Goal: Task Accomplishment & Management: Use online tool/utility

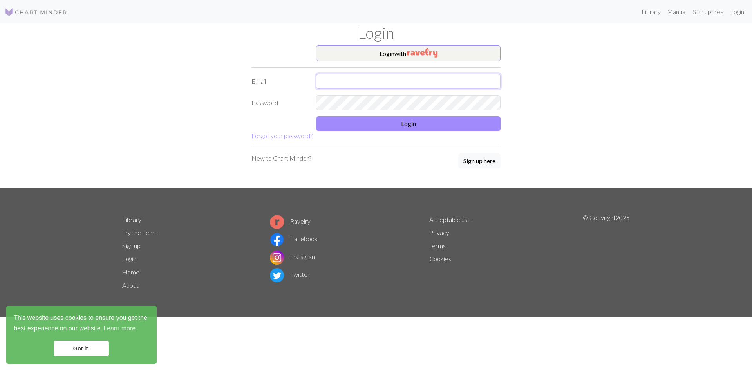
click at [430, 82] on input "text" at bounding box center [408, 81] width 184 height 15
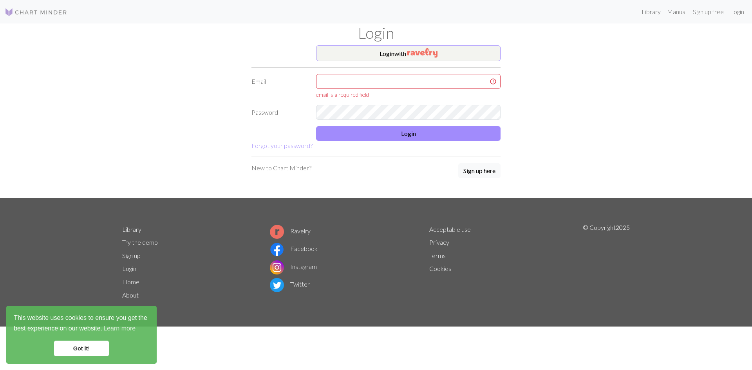
click at [473, 156] on div "Login with Email email is a required field Password Login Forgot your password?…" at bounding box center [376, 121] width 258 height 152
click at [473, 159] on div "Login with Email email is a required field Password Login Forgot your password?…" at bounding box center [376, 121] width 258 height 152
click at [472, 173] on button "Sign up here" at bounding box center [479, 170] width 42 height 15
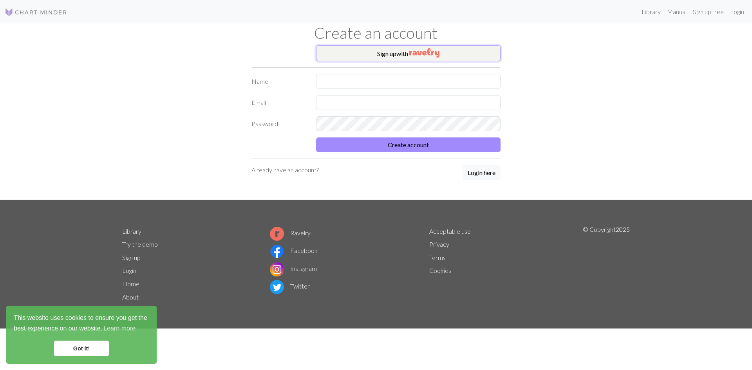
click at [406, 51] on button "Sign up with" at bounding box center [408, 53] width 184 height 16
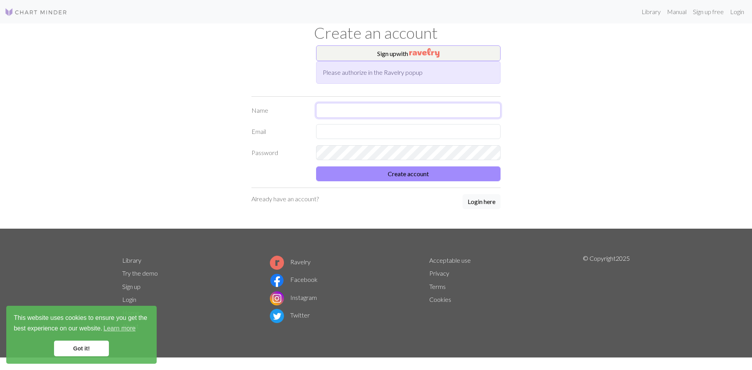
click at [343, 108] on input "text" at bounding box center [408, 110] width 184 height 15
type input "Baylee"
click at [338, 136] on input "text" at bounding box center [408, 131] width 184 height 15
type input "[EMAIL_ADDRESS][DOMAIN_NAME]"
click at [417, 172] on button "Create account" at bounding box center [408, 173] width 184 height 15
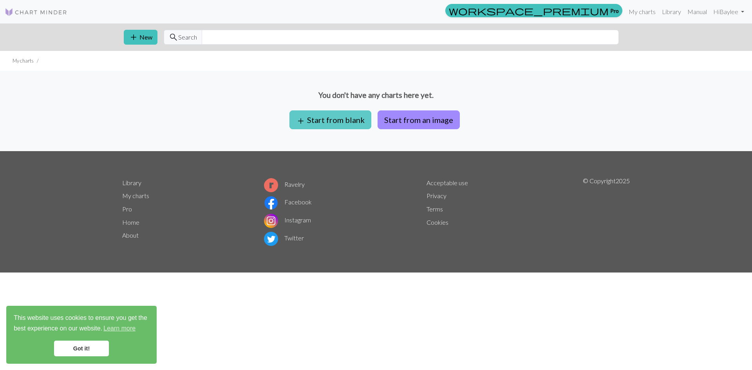
click at [362, 119] on button "add Start from blank" at bounding box center [330, 119] width 82 height 19
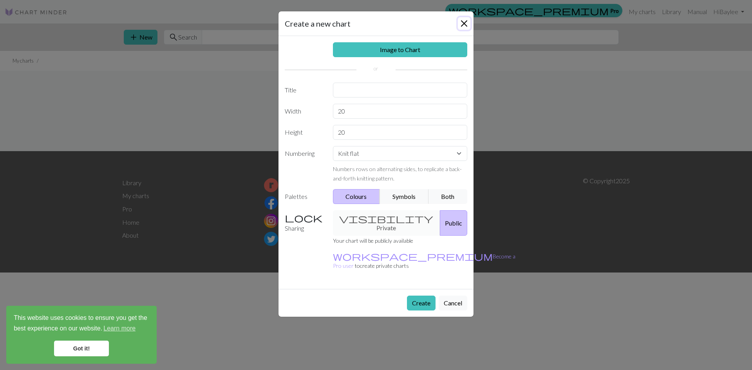
click at [459, 22] on button "Close" at bounding box center [464, 23] width 13 height 13
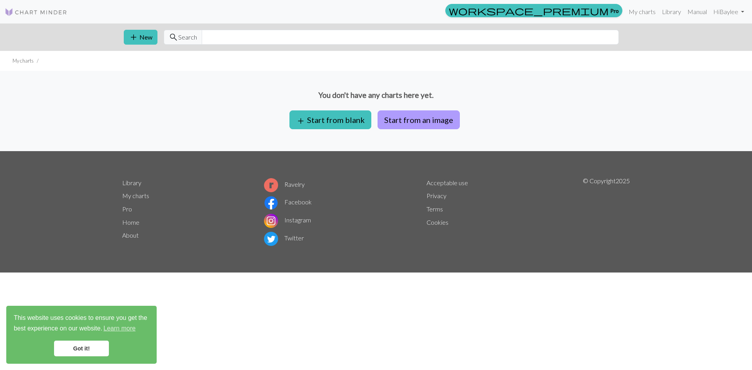
click at [416, 117] on button "Start from an image" at bounding box center [419, 119] width 82 height 19
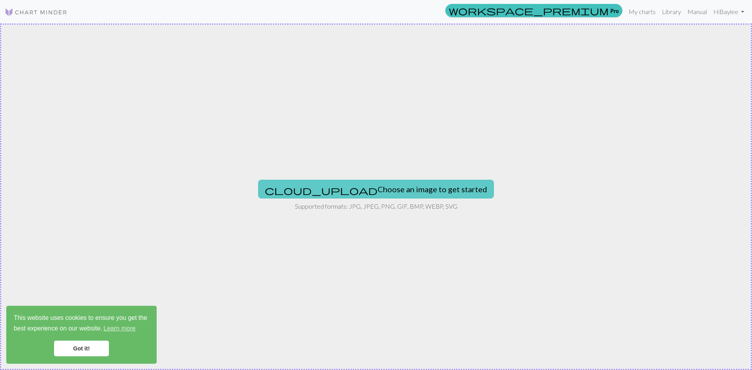
click at [392, 188] on button "cloud_upload Choose an image to get started" at bounding box center [376, 189] width 236 height 19
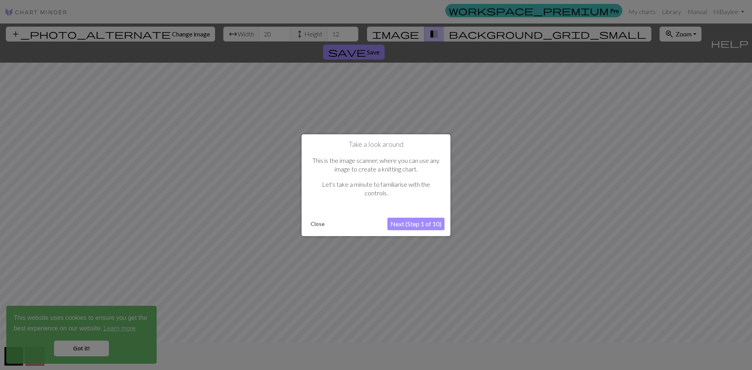
click at [426, 220] on button "Next (Step 1 of 10)" at bounding box center [415, 224] width 57 height 13
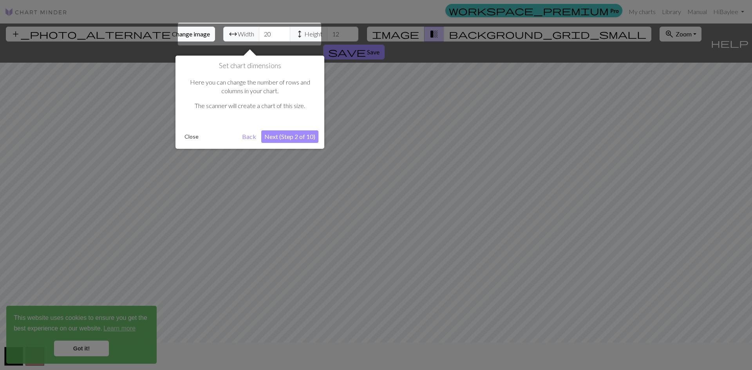
click at [300, 132] on button "Next (Step 2 of 10)" at bounding box center [289, 136] width 57 height 13
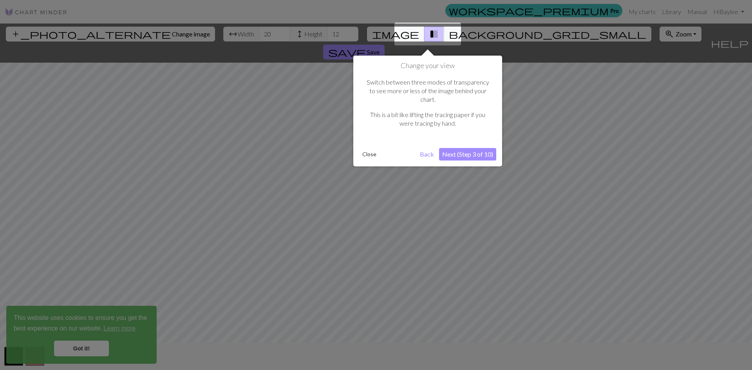
click at [473, 148] on button "Next (Step 3 of 10)" at bounding box center [467, 154] width 57 height 13
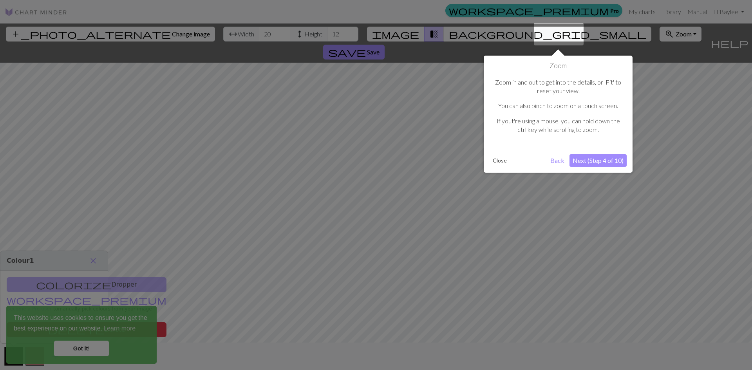
click at [598, 158] on button "Next (Step 4 of 10)" at bounding box center [597, 160] width 57 height 13
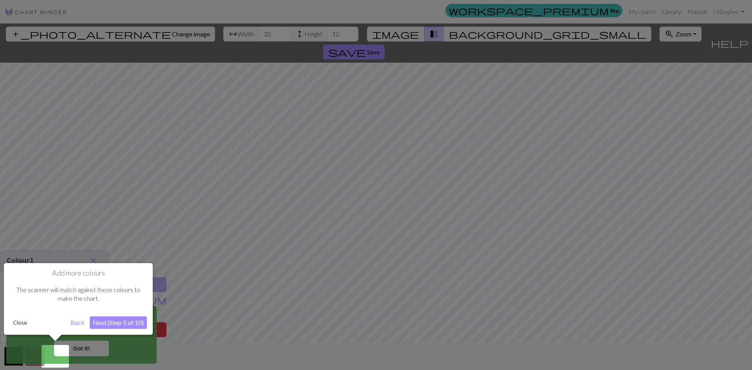
click at [127, 322] on button "Next (Step 5 of 10)" at bounding box center [118, 322] width 57 height 13
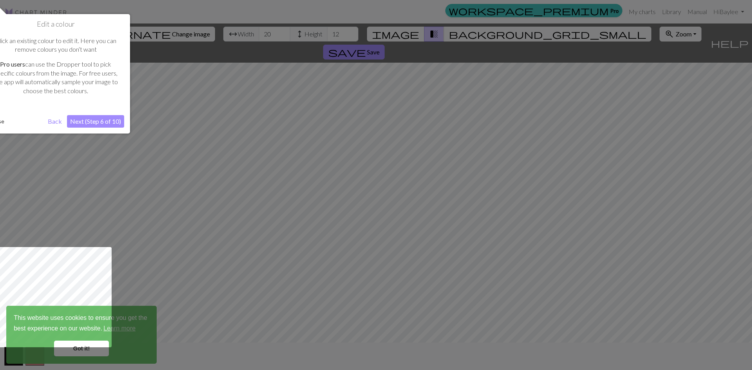
click at [104, 121] on button "Next (Step 6 of 10)" at bounding box center [95, 121] width 57 height 13
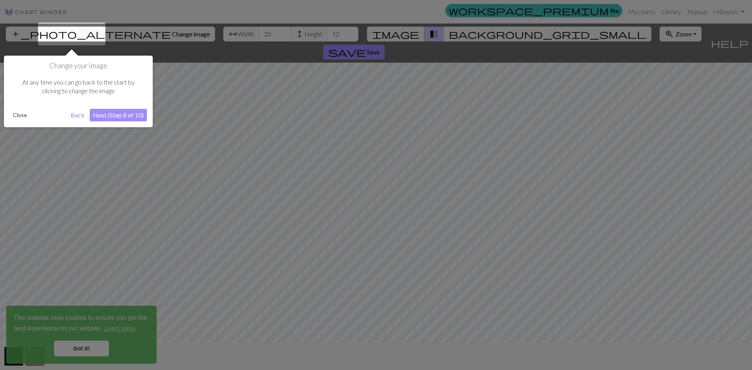
click at [117, 116] on button "Next (Step 8 of 10)" at bounding box center [118, 115] width 57 height 13
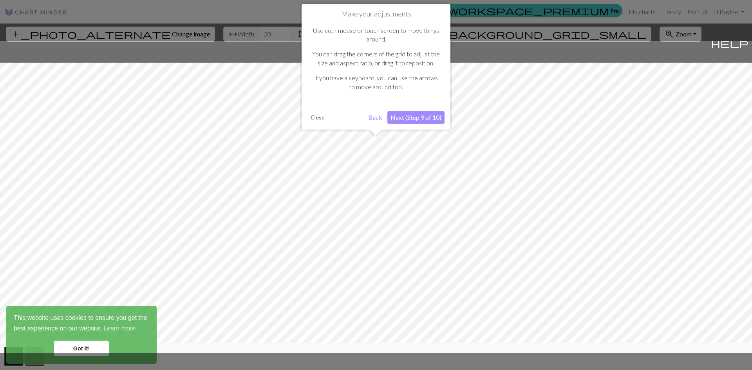
click at [427, 114] on button "Next (Step 9 of 10)" at bounding box center [415, 117] width 57 height 13
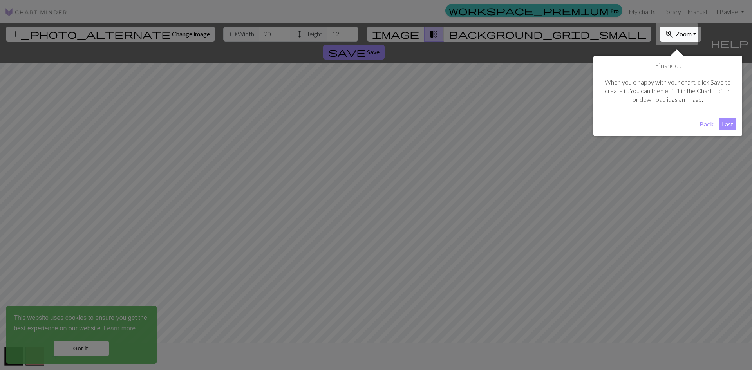
click at [725, 124] on button "Last" at bounding box center [728, 124] width 18 height 13
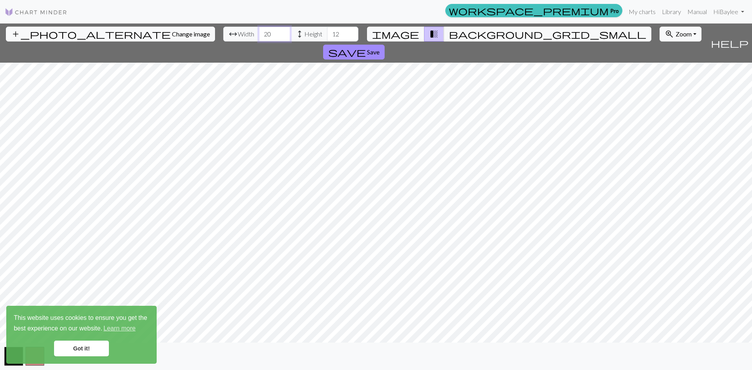
click at [259, 33] on input "20" at bounding box center [274, 34] width 31 height 15
click at [259, 33] on input "21" at bounding box center [274, 34] width 31 height 15
click at [259, 33] on input "22" at bounding box center [274, 34] width 31 height 15
click at [259, 33] on input "23" at bounding box center [274, 34] width 31 height 15
click at [259, 33] on input "24" at bounding box center [274, 34] width 31 height 15
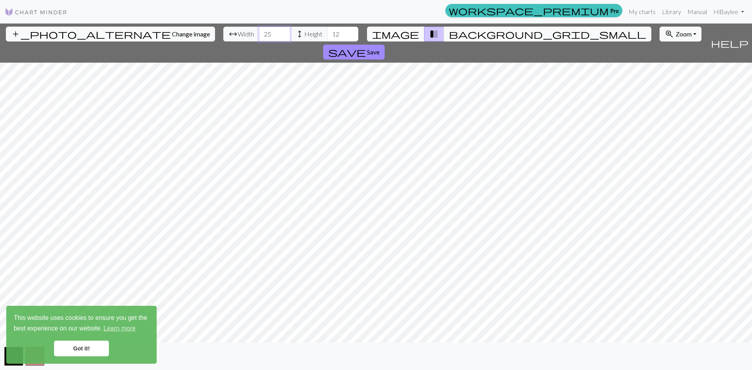
click at [259, 33] on input "25" at bounding box center [274, 34] width 31 height 15
click at [259, 33] on input "26" at bounding box center [274, 34] width 31 height 15
click at [259, 33] on input "27" at bounding box center [274, 34] width 31 height 15
click at [259, 33] on input "28" at bounding box center [274, 34] width 31 height 15
click at [259, 33] on input "29" at bounding box center [274, 34] width 31 height 15
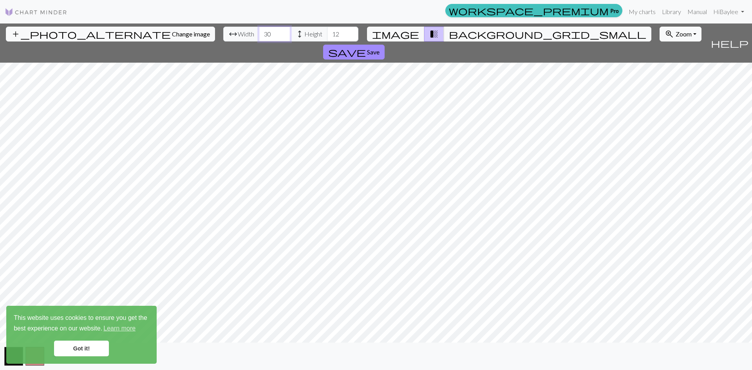
click at [259, 33] on input "30" at bounding box center [274, 34] width 31 height 15
click at [259, 33] on input "31" at bounding box center [274, 34] width 31 height 15
click at [259, 33] on input "32" at bounding box center [274, 34] width 31 height 15
click at [259, 33] on input "33" at bounding box center [274, 34] width 31 height 15
click at [259, 33] on input "34" at bounding box center [274, 34] width 31 height 15
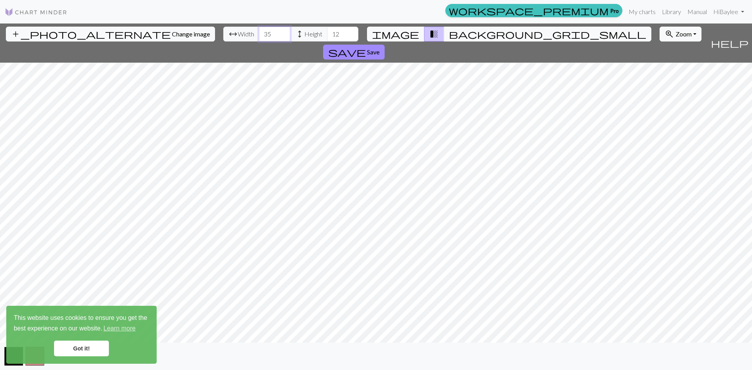
click at [259, 33] on input "35" at bounding box center [274, 34] width 31 height 15
click at [259, 33] on input "36" at bounding box center [274, 34] width 31 height 15
click at [259, 33] on input "37" at bounding box center [274, 34] width 31 height 15
click at [259, 33] on input "38" at bounding box center [274, 34] width 31 height 15
click at [259, 33] on input "39" at bounding box center [274, 34] width 31 height 15
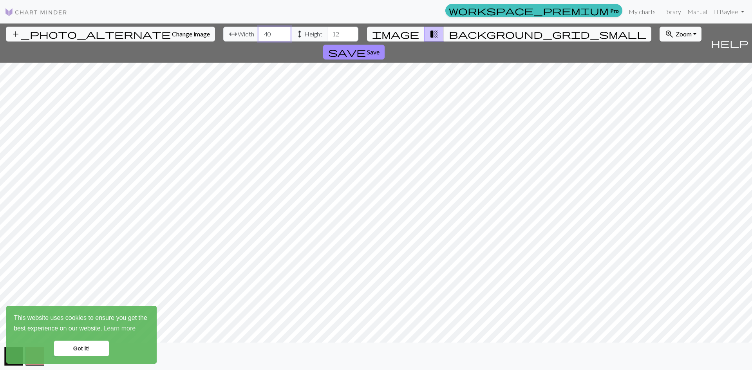
click at [259, 33] on input "40" at bounding box center [274, 34] width 31 height 15
click at [259, 33] on input "41" at bounding box center [274, 34] width 31 height 15
click at [259, 33] on input "42" at bounding box center [274, 34] width 31 height 15
click at [259, 33] on input "43" at bounding box center [274, 34] width 31 height 15
click at [78, 346] on link "Got it!" at bounding box center [81, 349] width 55 height 16
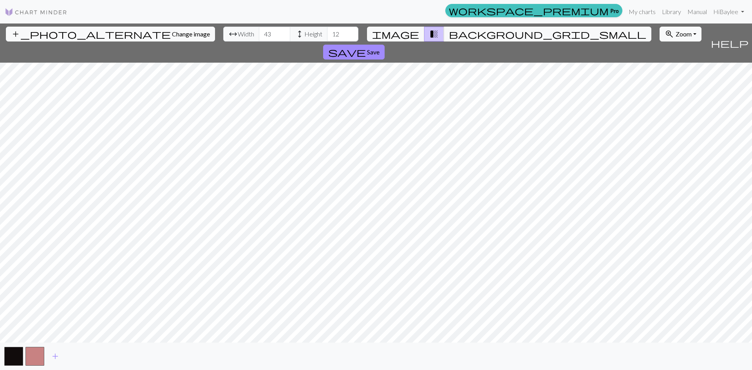
click at [228, 36] on span "arrow_range" at bounding box center [232, 34] width 9 height 11
click at [259, 31] on input "44" at bounding box center [274, 34] width 31 height 15
click at [259, 31] on input "45" at bounding box center [274, 34] width 31 height 15
click at [259, 31] on input "46" at bounding box center [274, 34] width 31 height 15
click at [259, 31] on input "47" at bounding box center [274, 34] width 31 height 15
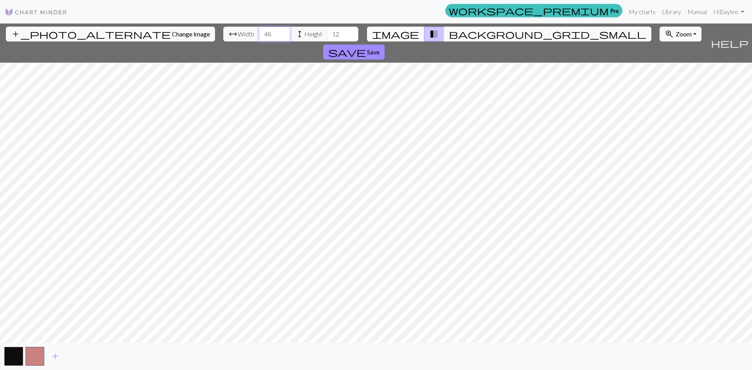
click at [259, 31] on input "48" at bounding box center [274, 34] width 31 height 15
type input "49"
click at [259, 31] on input "49" at bounding box center [274, 34] width 31 height 15
click at [295, 31] on span "height" at bounding box center [299, 34] width 9 height 11
click at [295, 36] on span "height" at bounding box center [299, 34] width 9 height 11
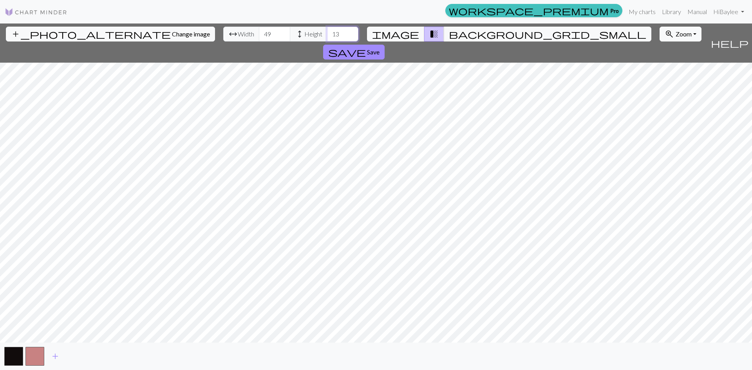
click at [327, 30] on input "13" at bounding box center [342, 34] width 31 height 15
click at [327, 31] on input "14" at bounding box center [342, 34] width 31 height 15
click at [327, 31] on input "15" at bounding box center [342, 34] width 31 height 15
click at [327, 31] on input "16" at bounding box center [342, 34] width 31 height 15
click at [327, 31] on input "17" at bounding box center [342, 34] width 31 height 15
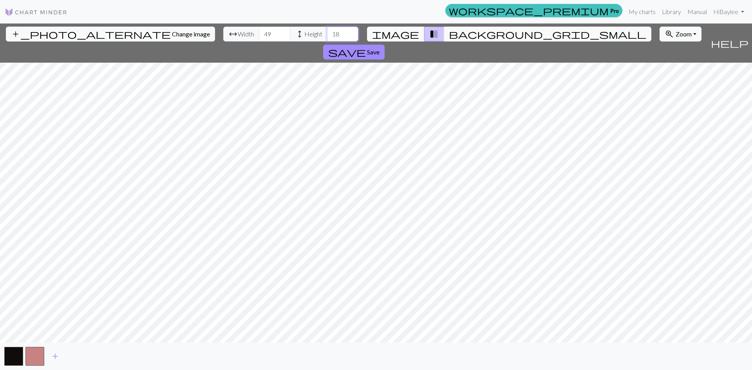
click at [327, 31] on input "18" at bounding box center [342, 34] width 31 height 15
click at [327, 31] on input "19" at bounding box center [342, 34] width 31 height 15
click at [327, 31] on input "20" at bounding box center [342, 34] width 31 height 15
click at [327, 31] on input "21" at bounding box center [342, 34] width 31 height 15
click at [327, 31] on input "22" at bounding box center [342, 34] width 31 height 15
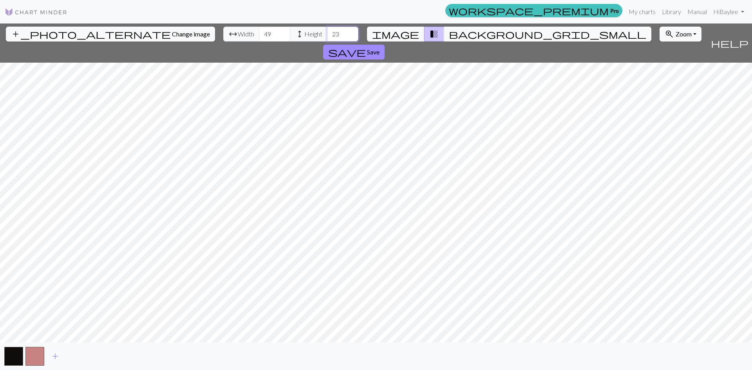
click at [327, 31] on input "23" at bounding box center [342, 34] width 31 height 15
click at [327, 31] on input "24" at bounding box center [342, 34] width 31 height 15
click at [327, 31] on input "25" at bounding box center [342, 34] width 31 height 15
click at [327, 31] on input "26" at bounding box center [342, 34] width 31 height 15
click at [327, 31] on input "27" at bounding box center [342, 34] width 31 height 15
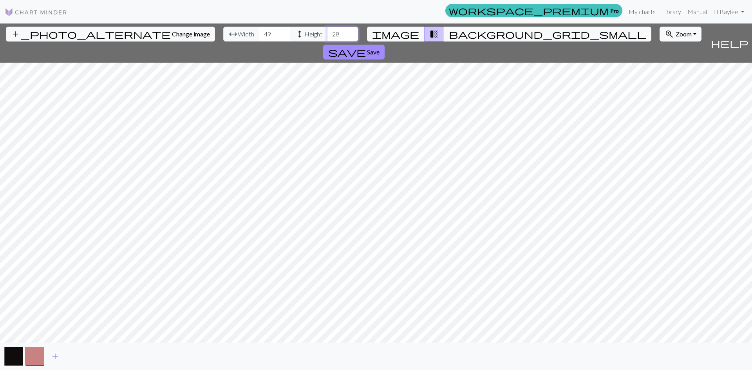
click at [327, 31] on input "28" at bounding box center [342, 34] width 31 height 15
click at [327, 31] on input "29" at bounding box center [342, 34] width 31 height 15
click at [327, 31] on input "30" at bounding box center [342, 34] width 31 height 15
click at [327, 31] on input "31" at bounding box center [342, 34] width 31 height 15
click at [327, 31] on input "32" at bounding box center [342, 34] width 31 height 15
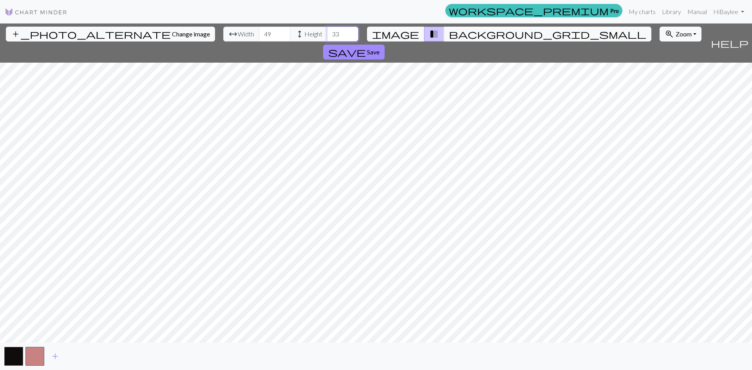
click at [327, 31] on input "33" at bounding box center [342, 34] width 31 height 15
click at [327, 31] on input "34" at bounding box center [342, 34] width 31 height 15
click at [327, 31] on input "35" at bounding box center [342, 34] width 31 height 15
click at [327, 31] on input "36" at bounding box center [342, 34] width 31 height 15
click at [327, 31] on input "37" at bounding box center [342, 34] width 31 height 15
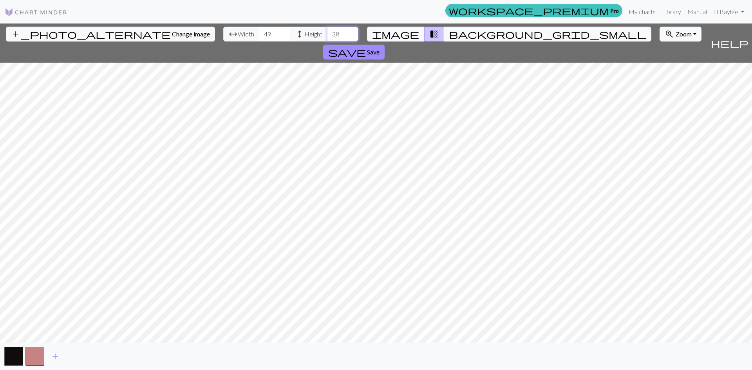
click at [327, 31] on input "38" at bounding box center [342, 34] width 31 height 15
click at [327, 31] on input "39" at bounding box center [342, 34] width 31 height 15
click at [327, 31] on input "40" at bounding box center [342, 34] width 31 height 15
click at [327, 31] on input "41" at bounding box center [342, 34] width 31 height 15
click at [327, 31] on input "42" at bounding box center [342, 34] width 31 height 15
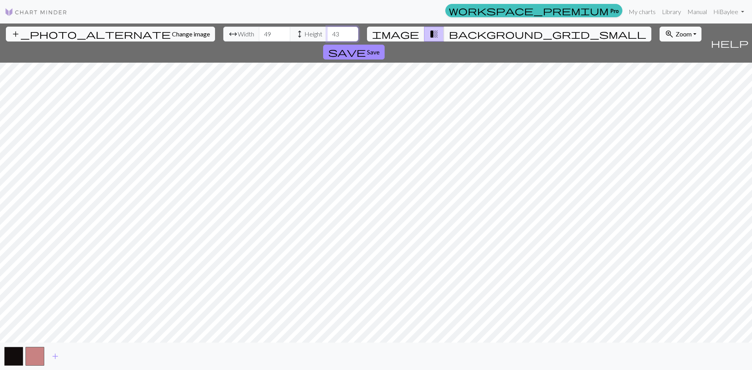
click at [327, 31] on input "43" at bounding box center [342, 34] width 31 height 15
click at [327, 31] on input "44" at bounding box center [342, 34] width 31 height 15
click at [327, 31] on input "45" at bounding box center [342, 34] width 31 height 15
click at [327, 31] on input "46" at bounding box center [342, 34] width 31 height 15
click at [327, 31] on input "47" at bounding box center [342, 34] width 31 height 15
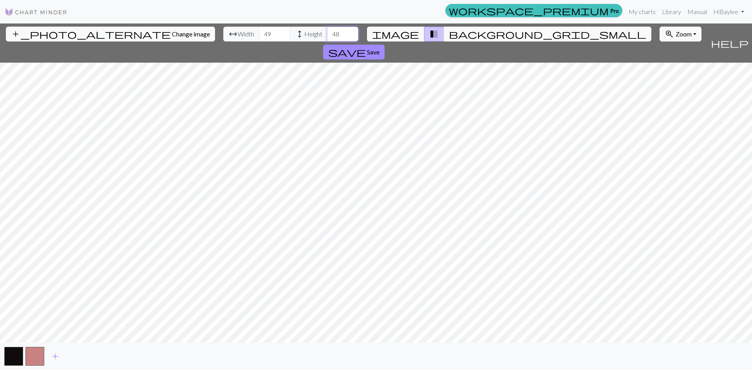
click at [327, 31] on input "48" at bounding box center [342, 34] width 31 height 15
click at [327, 31] on input "49" at bounding box center [342, 34] width 31 height 15
click at [35, 358] on button "button" at bounding box center [34, 356] width 19 height 19
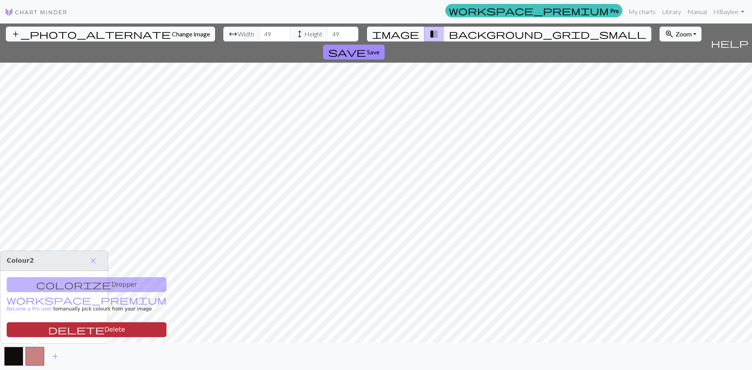
click at [48, 331] on span "delete" at bounding box center [76, 329] width 56 height 11
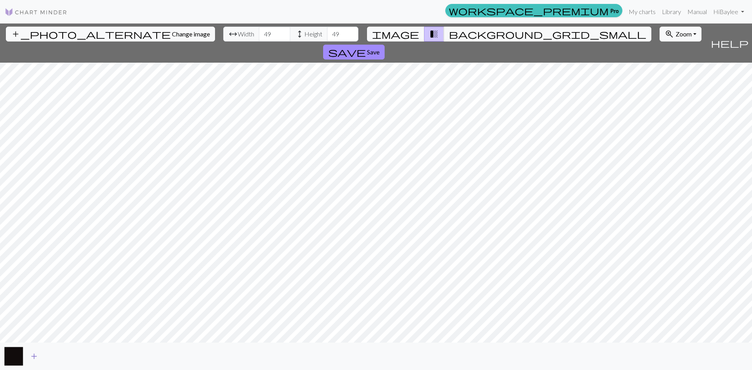
click at [32, 356] on span "add" at bounding box center [33, 356] width 9 height 11
click at [55, 356] on span "add" at bounding box center [55, 356] width 9 height 11
click at [73, 357] on span "add" at bounding box center [76, 356] width 9 height 11
click at [76, 358] on button "button" at bounding box center [77, 356] width 19 height 19
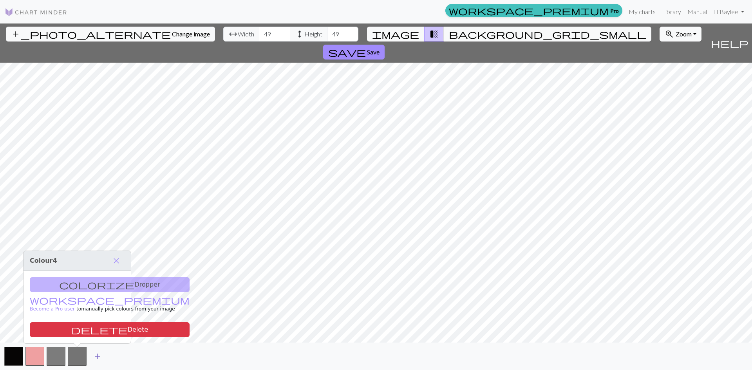
click at [97, 357] on span "add" at bounding box center [97, 356] width 9 height 11
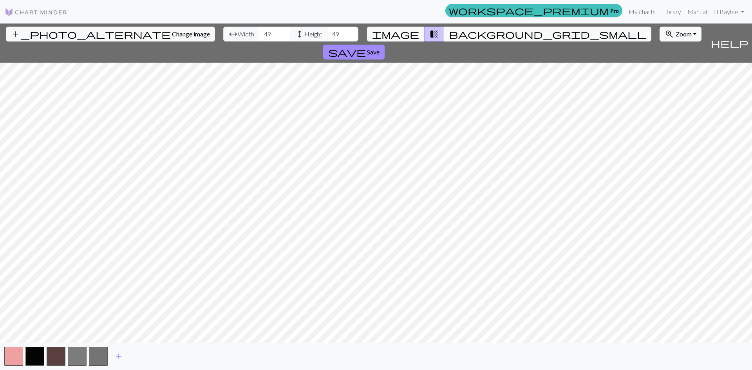
click at [23, 357] on div "add" at bounding box center [376, 356] width 752 height 27
click at [16, 357] on button "button" at bounding box center [13, 356] width 19 height 19
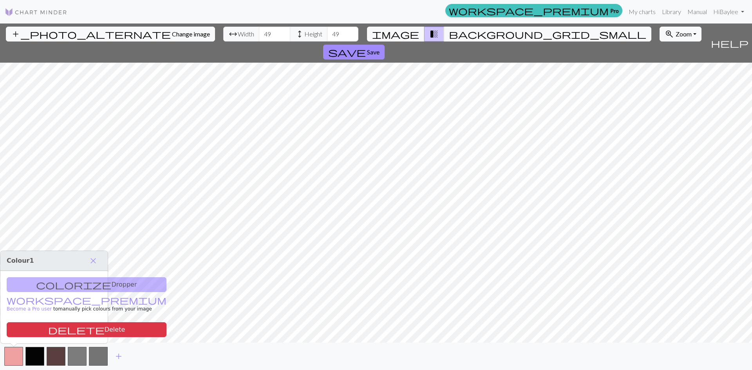
click at [58, 286] on div "colorize Dropper workspace_premium Become a Pro user to manually pick colours f…" at bounding box center [53, 307] width 107 height 72
click at [58, 285] on div "colorize Dropper workspace_premium Become a Pro user to manually pick colours f…" at bounding box center [53, 307] width 107 height 72
click at [61, 279] on div "colorize Dropper workspace_premium Become a Pro user to manually pick colours f…" at bounding box center [53, 307] width 107 height 72
click at [95, 262] on span "close" at bounding box center [93, 260] width 9 height 11
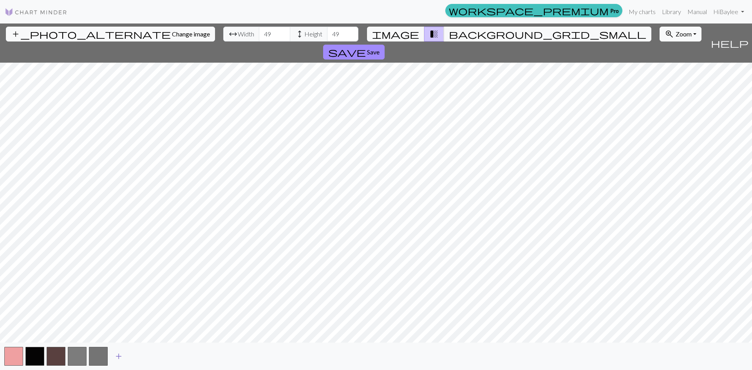
click at [122, 358] on span "add" at bounding box center [118, 356] width 9 height 11
click at [136, 355] on span "add" at bounding box center [139, 356] width 9 height 11
click at [164, 354] on span "add" at bounding box center [160, 356] width 9 height 11
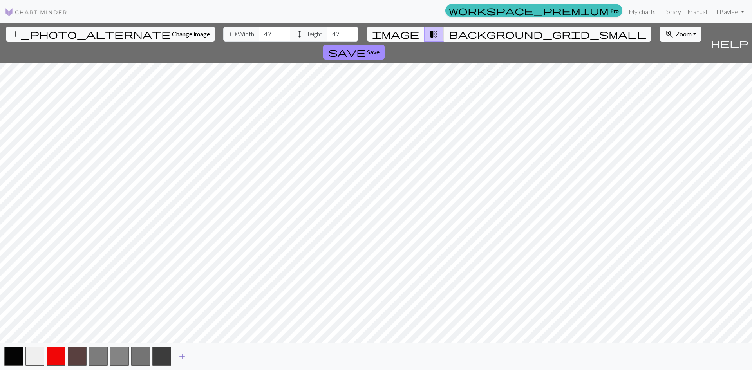
click at [181, 356] on span "add" at bounding box center [181, 356] width 9 height 11
click at [204, 355] on span "add" at bounding box center [203, 356] width 9 height 11
click at [204, 355] on button "button" at bounding box center [204, 356] width 19 height 19
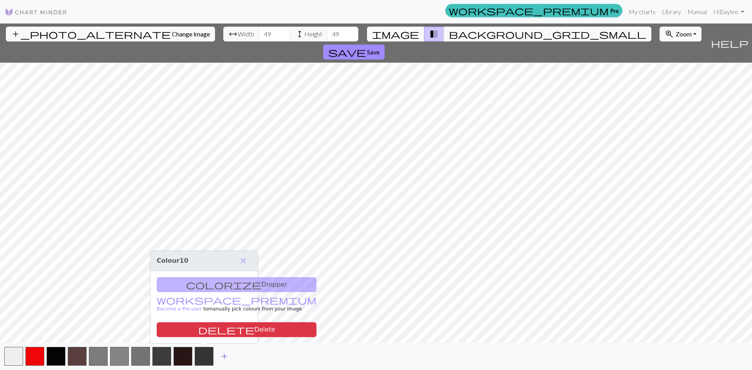
click at [222, 358] on span "add" at bounding box center [224, 356] width 9 height 11
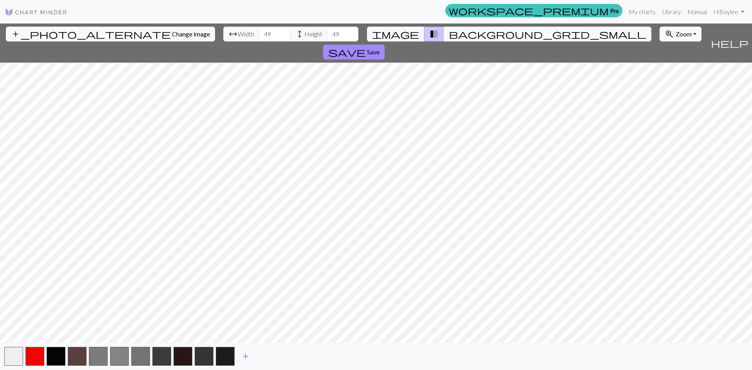
click at [240, 355] on button "add" at bounding box center [246, 356] width 20 height 15
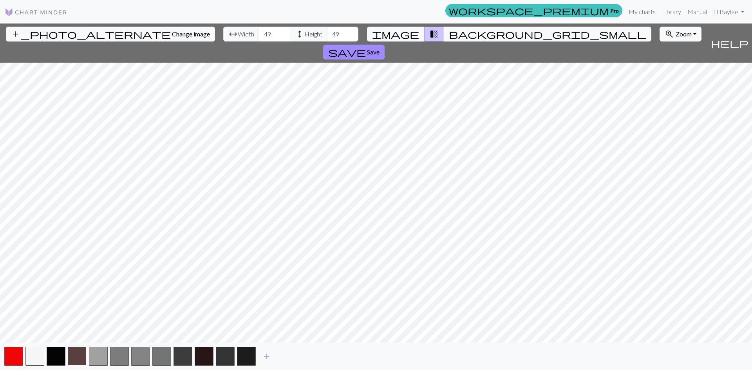
click at [79, 354] on button "button" at bounding box center [77, 356] width 19 height 19
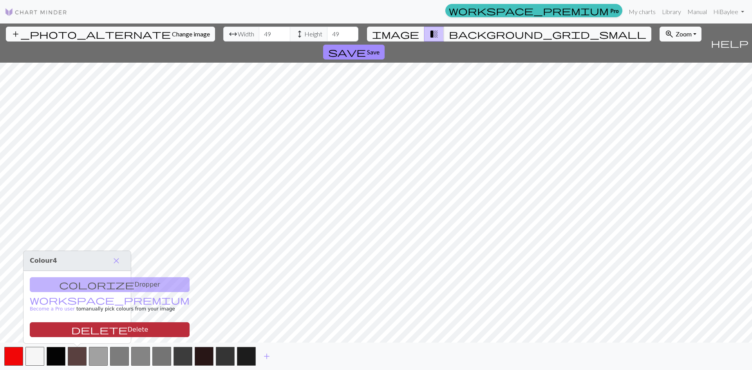
click at [91, 330] on button "delete Delete" at bounding box center [110, 329] width 160 height 15
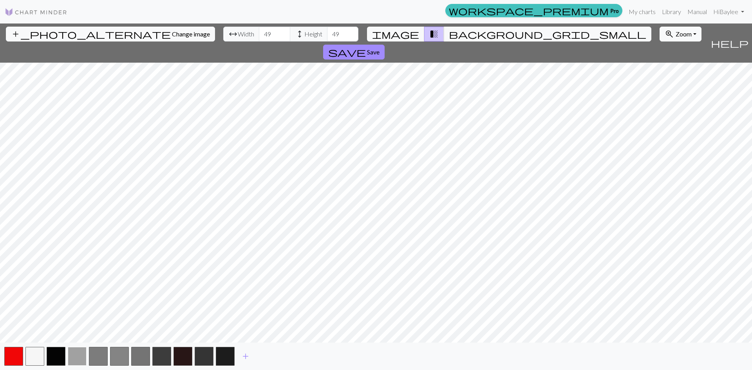
click at [74, 351] on button "button" at bounding box center [77, 356] width 19 height 19
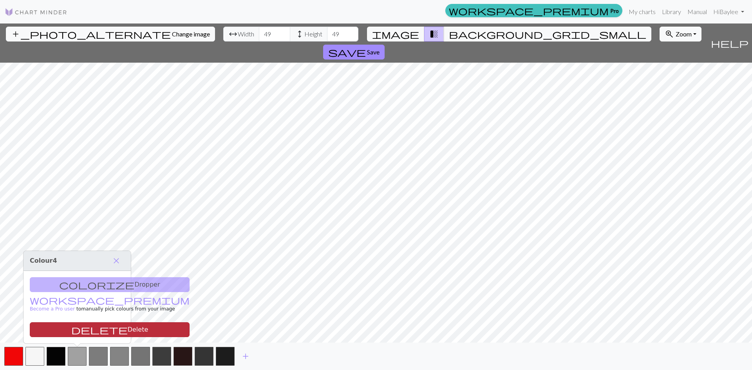
click at [77, 327] on button "delete Delete" at bounding box center [110, 329] width 160 height 15
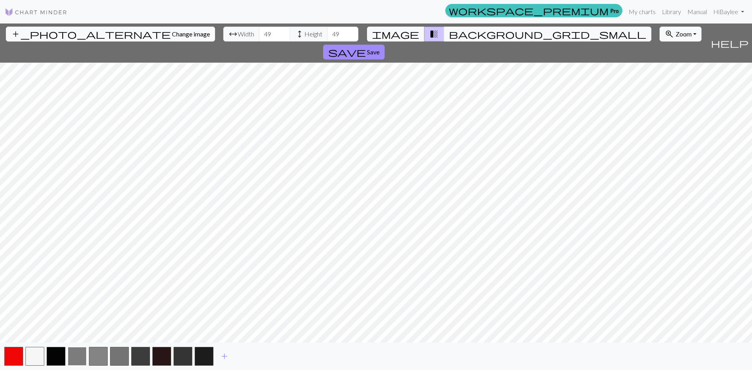
click at [81, 357] on button "button" at bounding box center [77, 356] width 19 height 19
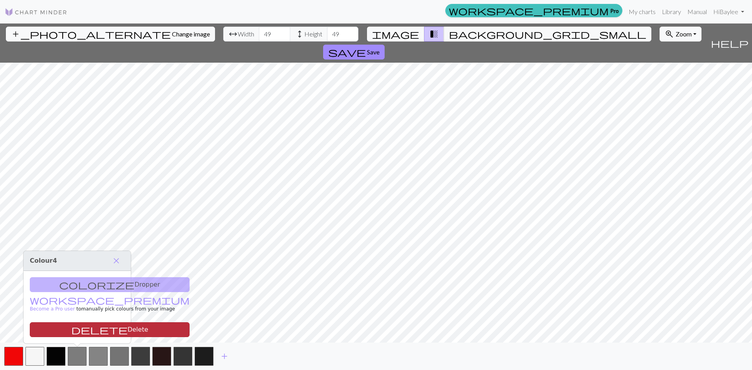
click at [84, 332] on button "delete Delete" at bounding box center [110, 329] width 160 height 15
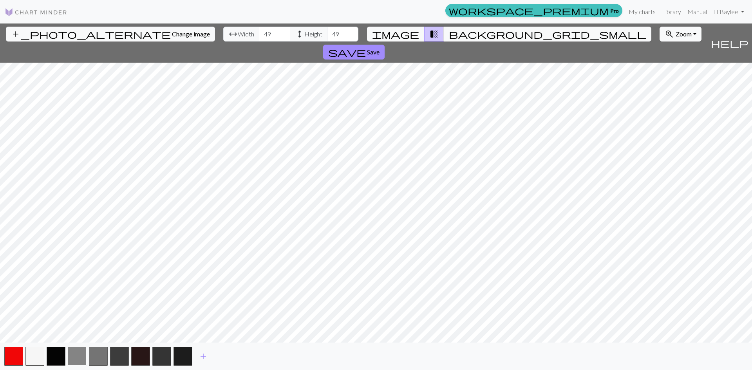
click at [82, 358] on button "button" at bounding box center [77, 356] width 19 height 19
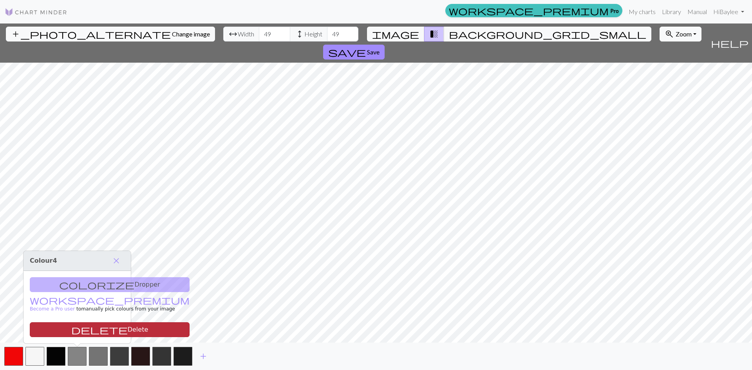
click at [76, 324] on button "delete Delete" at bounding box center [110, 329] width 160 height 15
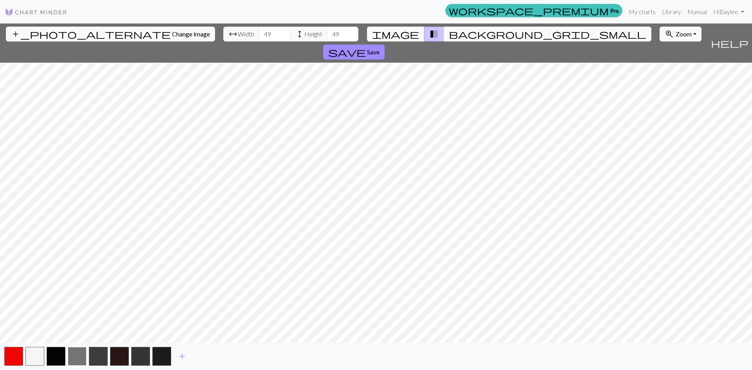
click at [80, 351] on button "button" at bounding box center [77, 356] width 19 height 19
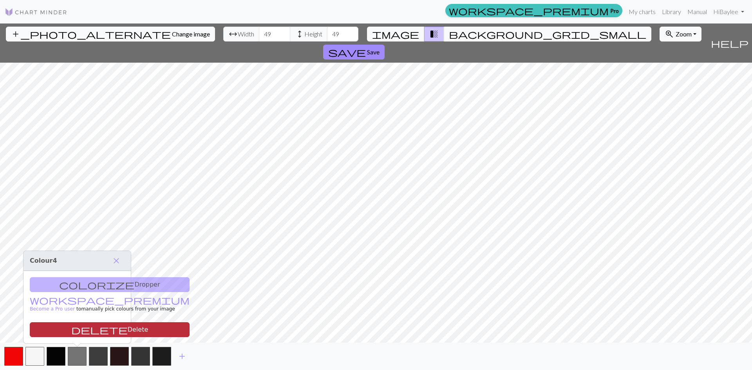
click at [75, 328] on button "delete Delete" at bounding box center [110, 329] width 160 height 15
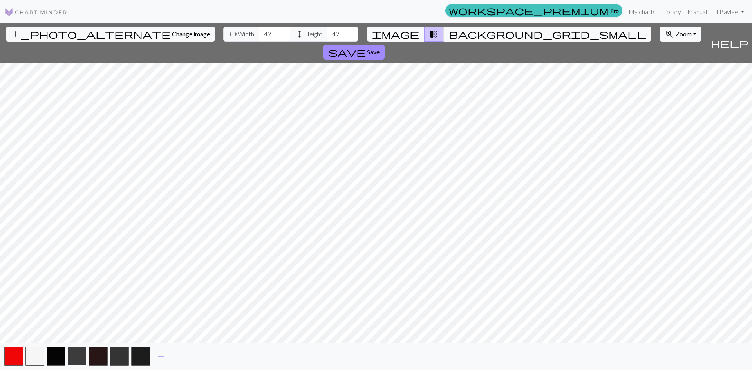
click at [74, 354] on button "button" at bounding box center [77, 356] width 19 height 19
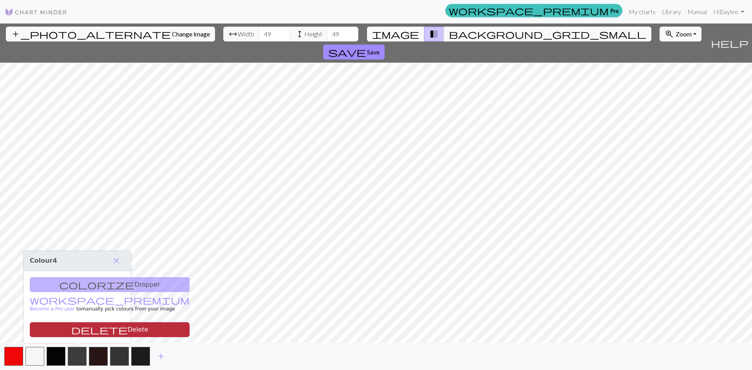
click at [71, 327] on span "delete" at bounding box center [99, 329] width 56 height 11
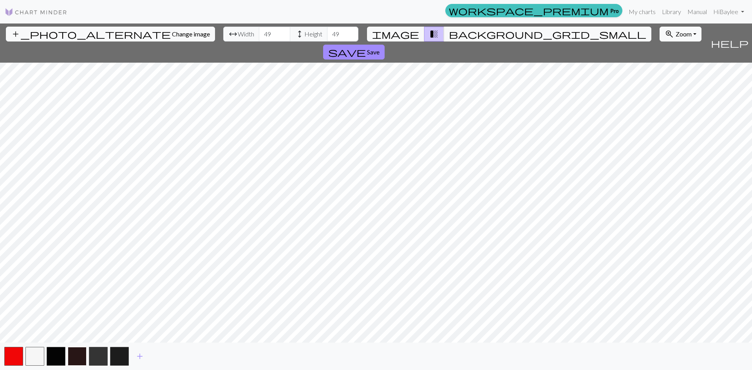
click at [75, 351] on button "button" at bounding box center [77, 356] width 19 height 19
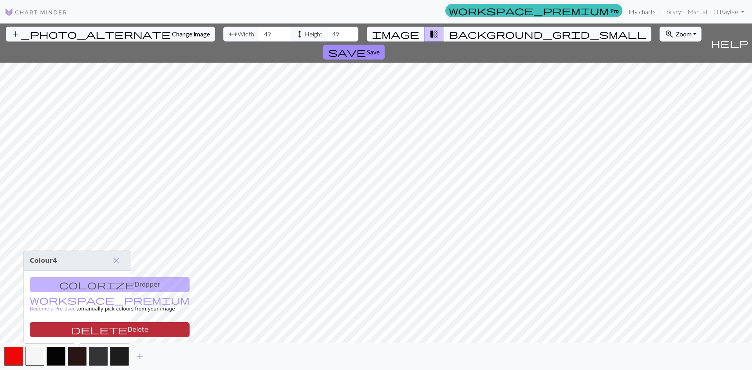
click at [74, 334] on button "delete Delete" at bounding box center [110, 329] width 160 height 15
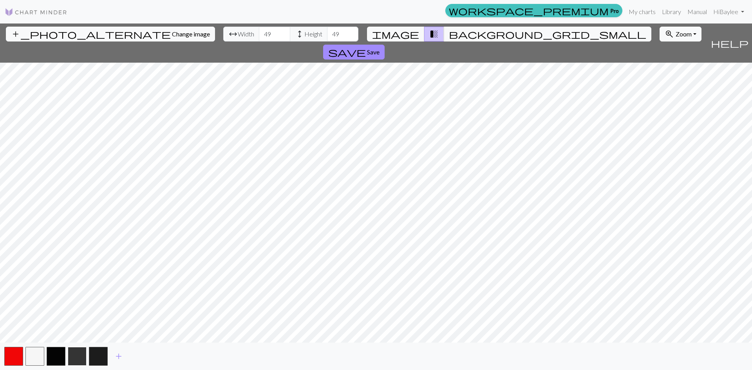
click at [81, 354] on button "button" at bounding box center [77, 356] width 19 height 19
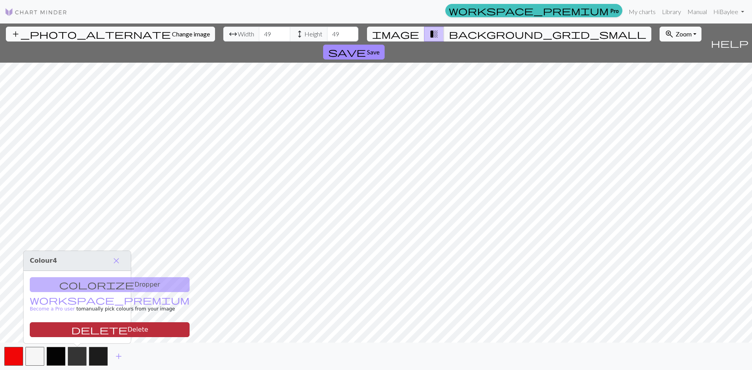
click at [81, 332] on button "delete Delete" at bounding box center [110, 329] width 160 height 15
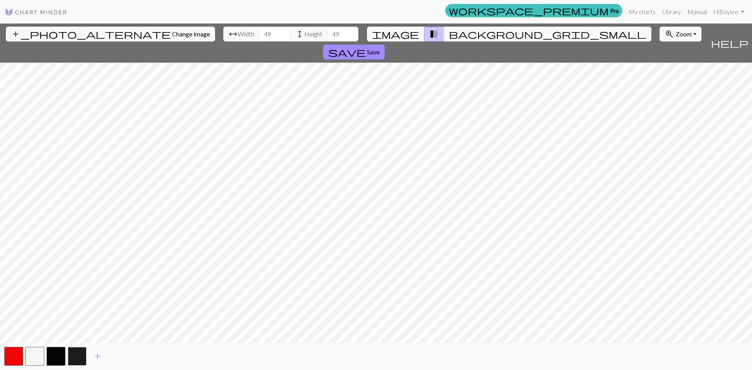
click at [80, 354] on button "button" at bounding box center [77, 356] width 19 height 19
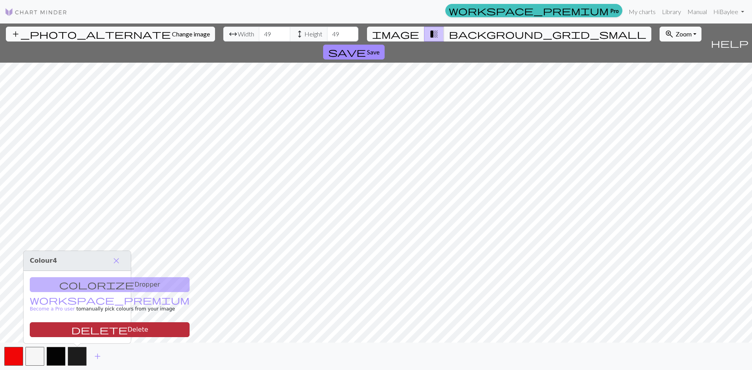
click at [74, 330] on button "delete Delete" at bounding box center [110, 329] width 160 height 15
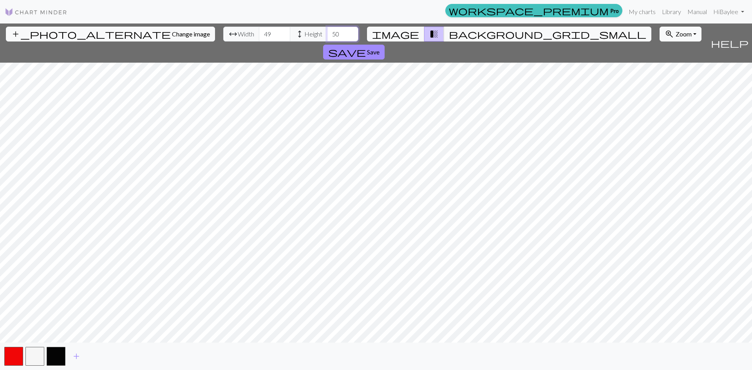
click at [327, 32] on input "50" at bounding box center [342, 34] width 31 height 15
click at [327, 32] on input "51" at bounding box center [342, 34] width 31 height 15
click at [327, 32] on input "52" at bounding box center [342, 34] width 31 height 15
click at [327, 32] on input "53" at bounding box center [342, 34] width 31 height 15
click at [327, 32] on input "54" at bounding box center [342, 34] width 31 height 15
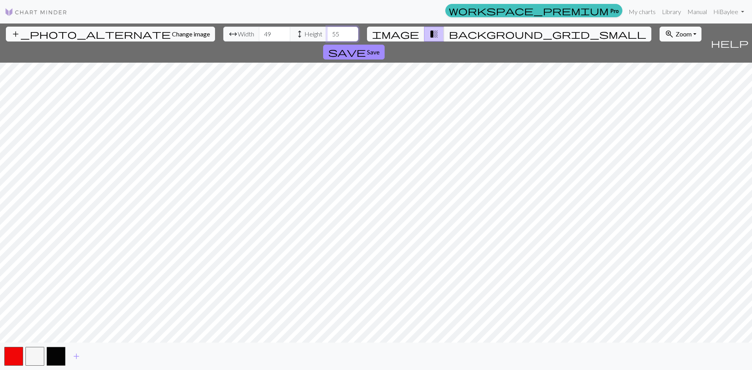
click at [327, 32] on input "55" at bounding box center [342, 34] width 31 height 15
click at [327, 32] on input "56" at bounding box center [342, 34] width 31 height 15
click at [327, 32] on input "57" at bounding box center [342, 34] width 31 height 15
click at [327, 31] on input "58" at bounding box center [342, 34] width 31 height 15
click at [327, 31] on input "59" at bounding box center [342, 34] width 31 height 15
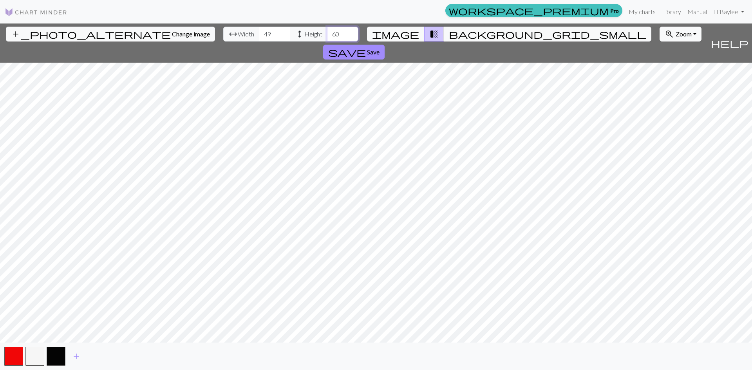
click at [327, 31] on input "60" at bounding box center [342, 34] width 31 height 15
click at [327, 31] on input "61" at bounding box center [342, 34] width 31 height 15
click at [327, 31] on input "62" at bounding box center [342, 34] width 31 height 15
click at [327, 31] on input "63" at bounding box center [342, 34] width 31 height 15
click at [327, 31] on input "64" at bounding box center [342, 34] width 31 height 15
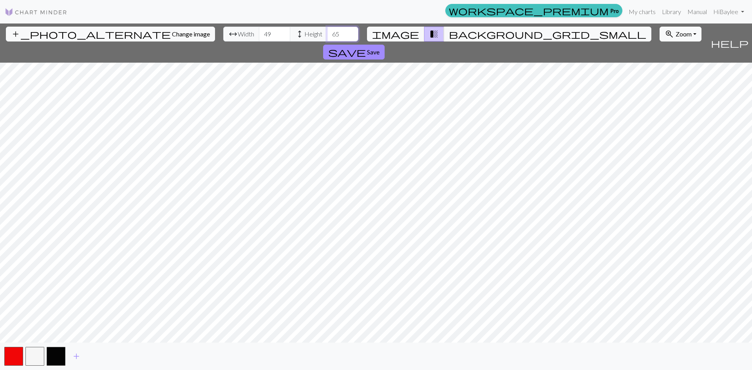
click at [327, 31] on input "65" at bounding box center [342, 34] width 31 height 15
click at [327, 31] on input "66" at bounding box center [342, 34] width 31 height 15
click at [327, 31] on input "67" at bounding box center [342, 34] width 31 height 15
type input "68"
click at [327, 31] on input "68" at bounding box center [342, 34] width 31 height 15
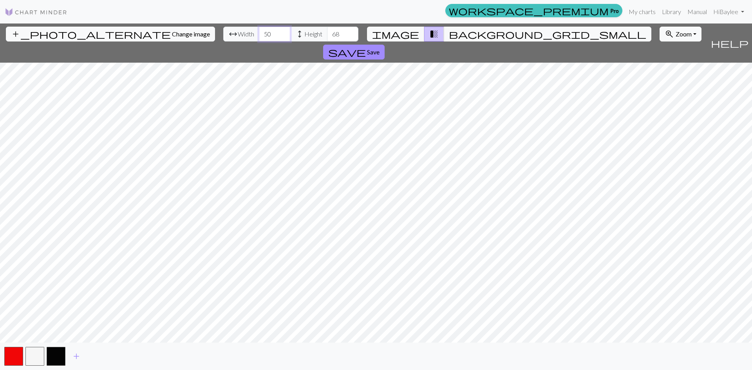
click at [259, 31] on input "50" at bounding box center [274, 34] width 31 height 15
click at [259, 31] on input "51" at bounding box center [274, 34] width 31 height 15
click at [259, 31] on input "52" at bounding box center [274, 34] width 31 height 15
click at [259, 31] on input "53" at bounding box center [274, 34] width 31 height 15
type input "54"
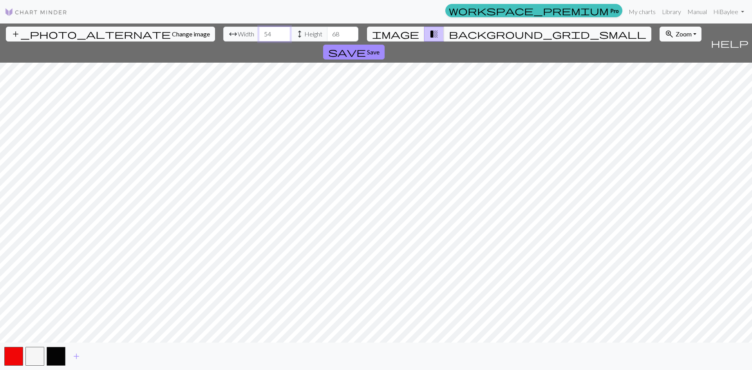
click at [259, 31] on input "54" at bounding box center [274, 34] width 31 height 15
click at [327, 30] on input "69" at bounding box center [342, 34] width 31 height 15
click at [327, 30] on input "70" at bounding box center [342, 34] width 31 height 15
type input "71"
click at [327, 30] on input "71" at bounding box center [342, 34] width 31 height 15
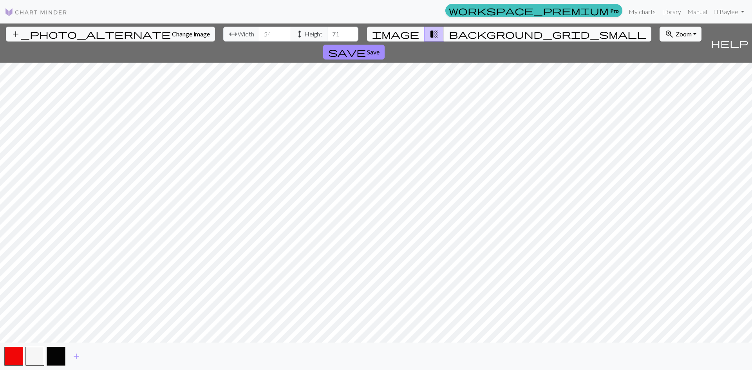
click at [454, 35] on button "background_grid_small" at bounding box center [548, 34] width 208 height 15
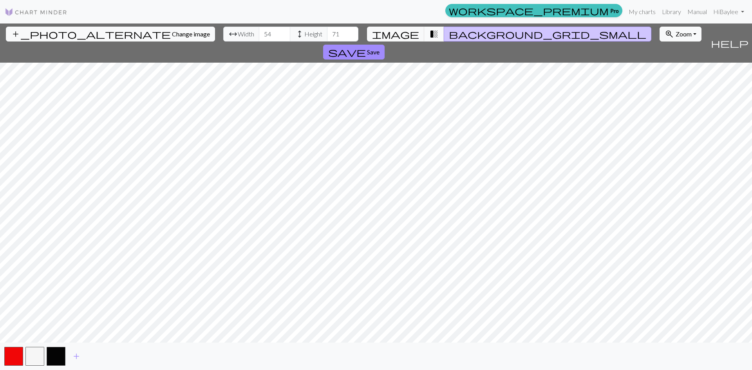
click at [433, 32] on button "transition_fade" at bounding box center [434, 34] width 20 height 15
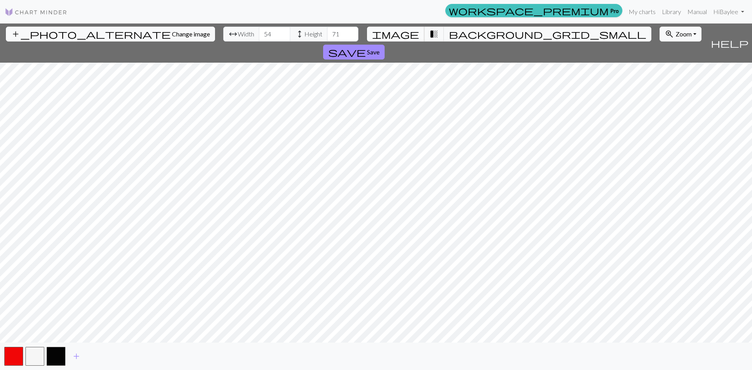
click at [415, 35] on button "image" at bounding box center [396, 34] width 58 height 15
click at [449, 35] on span "background_grid_small" at bounding box center [547, 34] width 197 height 11
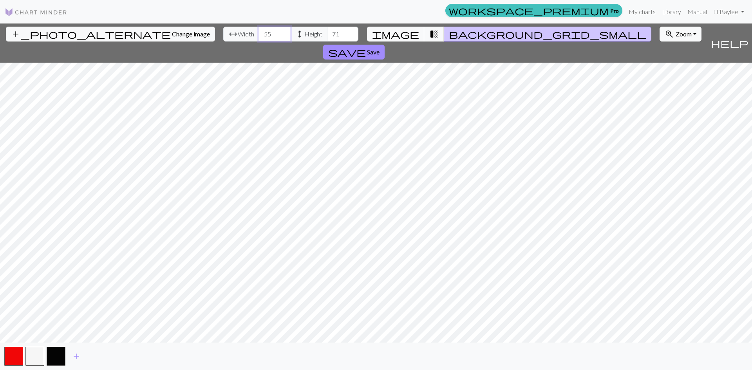
click at [259, 30] on input "55" at bounding box center [274, 34] width 31 height 15
click at [259, 30] on input "56" at bounding box center [274, 34] width 31 height 15
click at [259, 30] on input "57" at bounding box center [274, 34] width 31 height 15
click at [259, 30] on input "58" at bounding box center [274, 34] width 31 height 15
click at [259, 30] on input "59" at bounding box center [274, 34] width 31 height 15
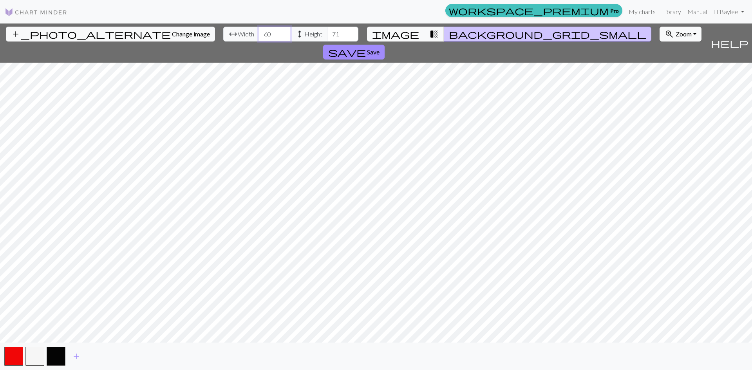
click at [259, 30] on input "60" at bounding box center [274, 34] width 31 height 15
click at [259, 30] on input "61" at bounding box center [274, 34] width 31 height 15
click at [259, 30] on input "62" at bounding box center [274, 34] width 31 height 15
click at [259, 30] on input "63" at bounding box center [274, 34] width 31 height 15
click at [259, 30] on input "64" at bounding box center [274, 34] width 31 height 15
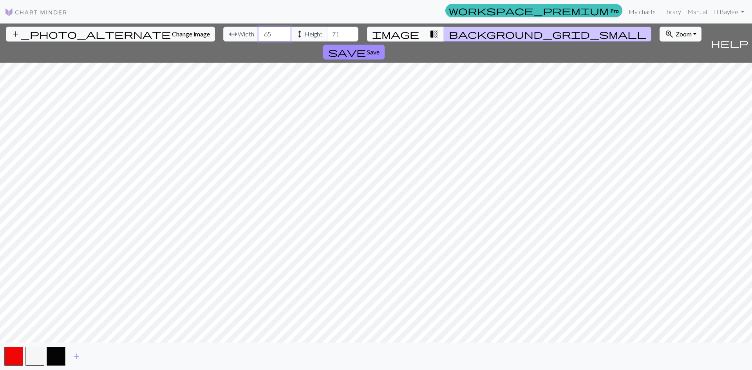
type input "65"
click at [259, 30] on input "65" at bounding box center [274, 34] width 31 height 15
click at [327, 30] on input "72" at bounding box center [342, 34] width 31 height 15
click at [327, 30] on input "73" at bounding box center [342, 34] width 31 height 15
click at [327, 30] on input "74" at bounding box center [342, 34] width 31 height 15
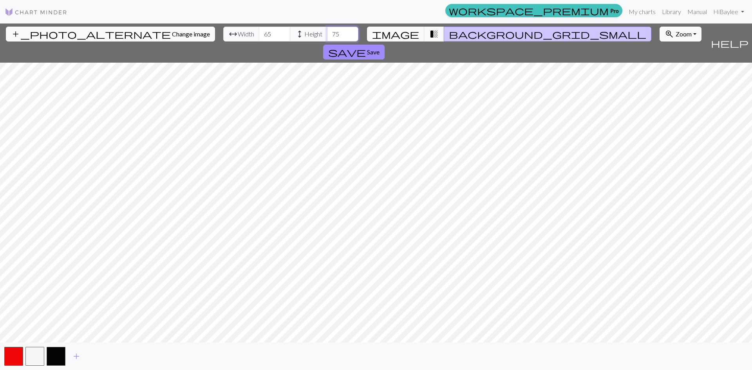
click at [327, 30] on input "75" at bounding box center [342, 34] width 31 height 15
click at [327, 30] on input "76" at bounding box center [342, 34] width 31 height 15
click at [327, 30] on input "77" at bounding box center [342, 34] width 31 height 15
click at [327, 30] on input "78" at bounding box center [342, 34] width 31 height 15
click at [327, 30] on input "79" at bounding box center [342, 34] width 31 height 15
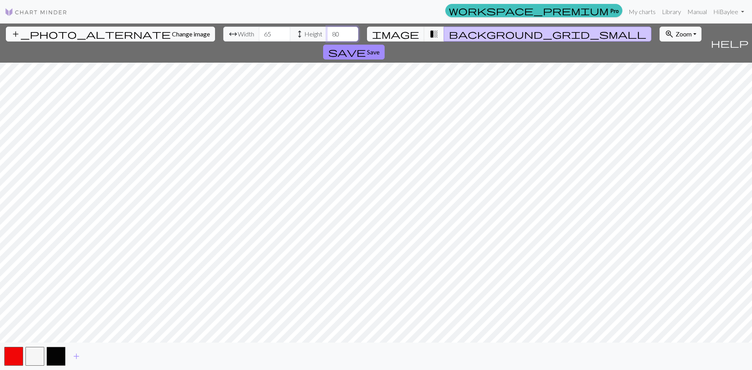
click at [327, 30] on input "80" at bounding box center [342, 34] width 31 height 15
click at [327, 30] on input "81" at bounding box center [342, 34] width 31 height 15
click at [327, 30] on input "82" at bounding box center [342, 34] width 31 height 15
click at [327, 30] on input "83" at bounding box center [342, 34] width 31 height 15
click at [327, 30] on input "84" at bounding box center [342, 34] width 31 height 15
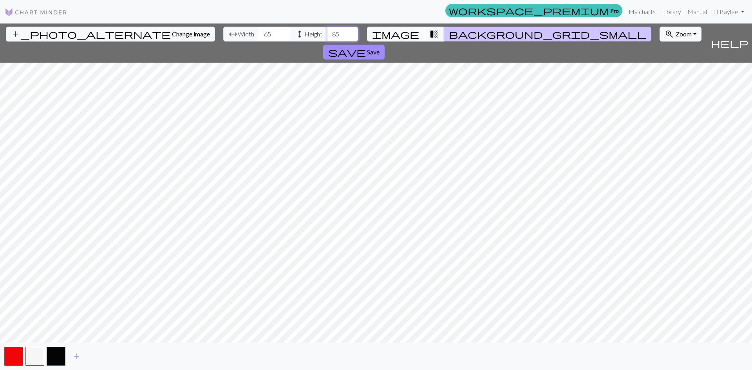
click at [327, 30] on input "85" at bounding box center [342, 34] width 31 height 15
click at [327, 30] on input "86" at bounding box center [342, 34] width 31 height 15
click at [327, 30] on input "87" at bounding box center [342, 34] width 31 height 15
click at [327, 30] on input "88" at bounding box center [342, 34] width 31 height 15
click at [327, 30] on input "89" at bounding box center [342, 34] width 31 height 15
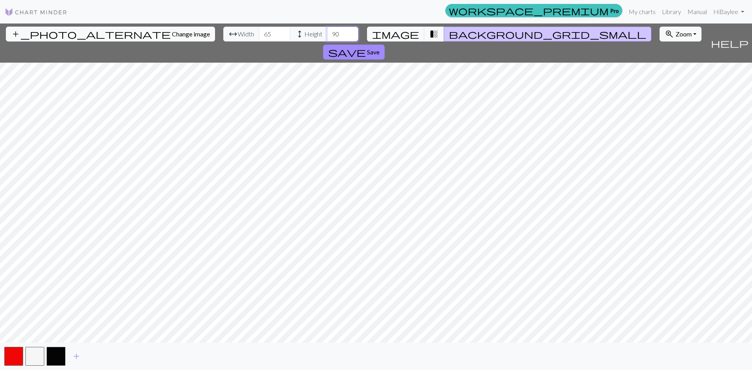
click at [327, 30] on input "90" at bounding box center [342, 34] width 31 height 15
click at [327, 36] on input "89" at bounding box center [342, 34] width 31 height 15
click at [327, 36] on input "88" at bounding box center [342, 34] width 31 height 15
click at [327, 36] on input "87" at bounding box center [342, 34] width 31 height 15
click at [327, 36] on input "86" at bounding box center [342, 34] width 31 height 15
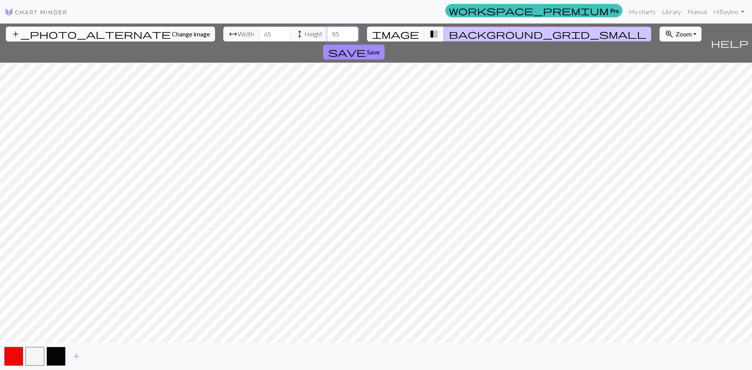
click at [327, 36] on input "85" at bounding box center [342, 34] width 31 height 15
click at [327, 36] on input "84" at bounding box center [342, 34] width 31 height 15
click at [327, 36] on input "83" at bounding box center [342, 34] width 31 height 15
click at [327, 36] on input "82" at bounding box center [342, 34] width 31 height 15
click at [327, 36] on input "81" at bounding box center [342, 34] width 31 height 15
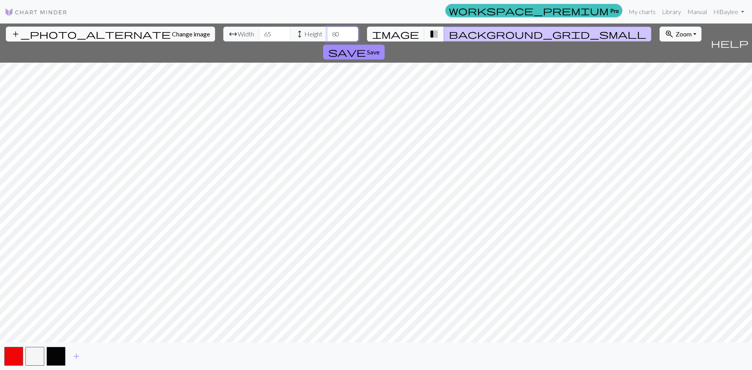
click at [327, 36] on input "80" at bounding box center [342, 34] width 31 height 15
click at [327, 36] on input "79" at bounding box center [342, 34] width 31 height 15
click at [327, 36] on input "78" at bounding box center [342, 34] width 31 height 15
click at [327, 36] on input "77" at bounding box center [342, 34] width 31 height 15
click at [327, 36] on input "76" at bounding box center [342, 34] width 31 height 15
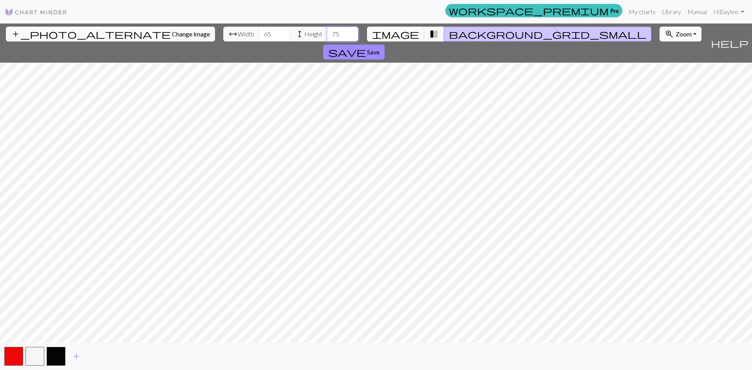
click at [327, 36] on input "75" at bounding box center [342, 34] width 31 height 15
type input "74"
click at [327, 36] on input "74" at bounding box center [342, 34] width 31 height 15
click at [259, 31] on input "66" at bounding box center [274, 34] width 31 height 15
click at [259, 31] on input "67" at bounding box center [274, 34] width 31 height 15
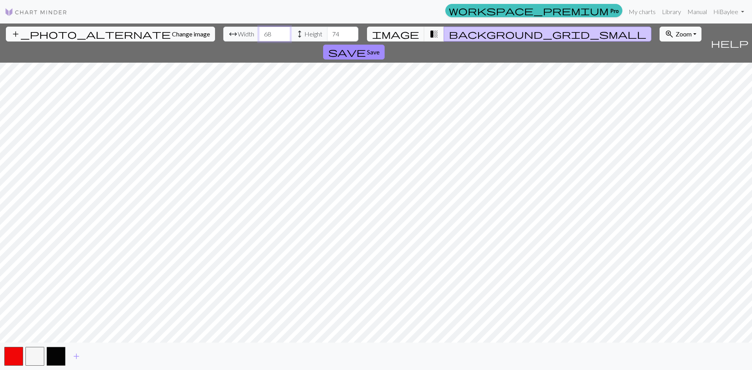
click at [259, 31] on input "68" at bounding box center [274, 34] width 31 height 15
click at [259, 31] on input "69" at bounding box center [274, 34] width 31 height 15
click at [259, 31] on input "70" at bounding box center [274, 34] width 31 height 15
click at [259, 31] on input "71" at bounding box center [274, 34] width 31 height 15
click at [259, 31] on input "72" at bounding box center [274, 34] width 31 height 15
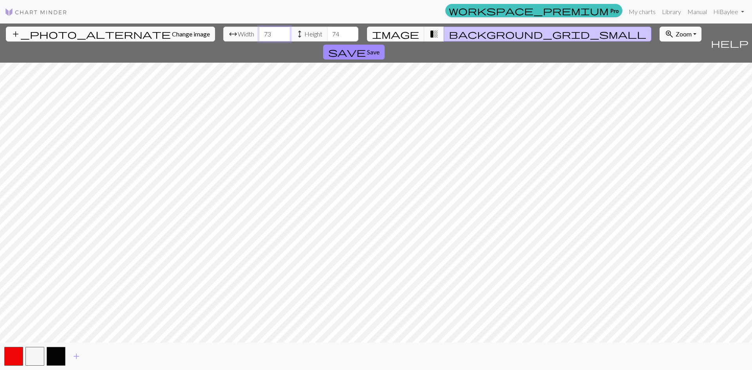
click at [259, 31] on input "73" at bounding box center [274, 34] width 31 height 15
click at [259, 31] on input "74" at bounding box center [274, 34] width 31 height 15
click at [259, 31] on input "75" at bounding box center [274, 34] width 31 height 15
click at [259, 31] on input "76" at bounding box center [274, 34] width 31 height 15
click at [259, 31] on input "77" at bounding box center [274, 34] width 31 height 15
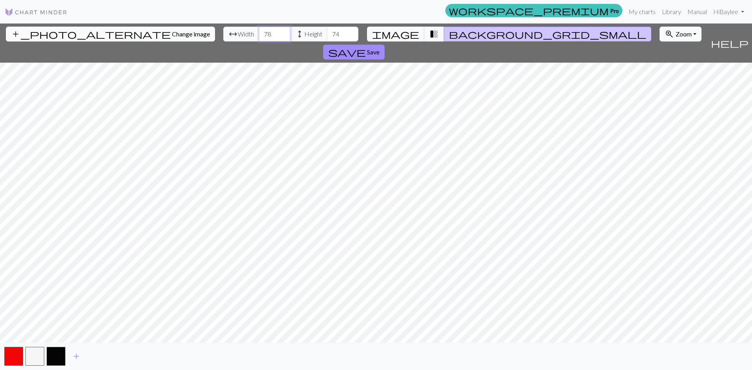
click at [259, 31] on input "78" at bounding box center [274, 34] width 31 height 15
click at [259, 31] on input "79" at bounding box center [274, 34] width 31 height 15
click at [259, 31] on input "80" at bounding box center [274, 34] width 31 height 15
click at [259, 31] on input "81" at bounding box center [274, 34] width 31 height 15
click at [259, 31] on input "82" at bounding box center [274, 34] width 31 height 15
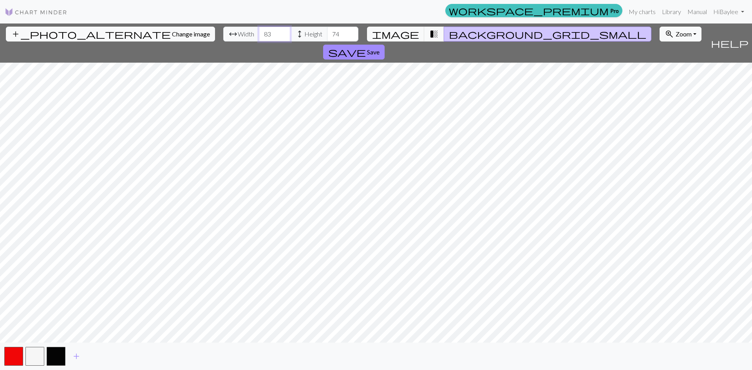
click at [259, 31] on input "83" at bounding box center [274, 34] width 31 height 15
click at [259, 31] on input "84" at bounding box center [274, 34] width 31 height 15
click at [259, 31] on input "85" at bounding box center [274, 34] width 31 height 15
click at [259, 31] on input "86" at bounding box center [274, 34] width 31 height 15
click at [259, 31] on input "87" at bounding box center [274, 34] width 31 height 15
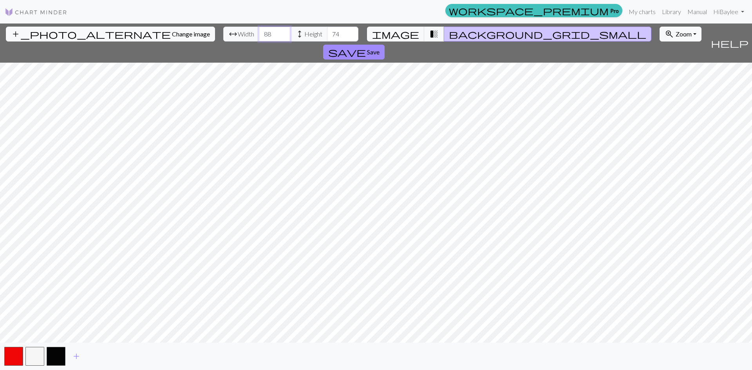
click at [259, 31] on input "88" at bounding box center [274, 34] width 31 height 15
click at [259, 31] on input "89" at bounding box center [274, 34] width 31 height 15
click at [259, 31] on input "90" at bounding box center [274, 34] width 31 height 15
click at [259, 31] on input "91" at bounding box center [274, 34] width 31 height 15
click at [259, 31] on input "92" at bounding box center [274, 34] width 31 height 15
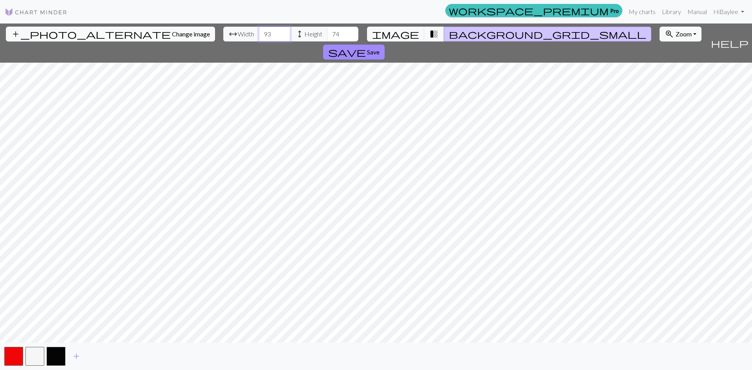
click at [259, 31] on input "93" at bounding box center [274, 34] width 31 height 15
click at [259, 31] on input "94" at bounding box center [274, 34] width 31 height 15
click at [259, 31] on input "95" at bounding box center [274, 34] width 31 height 15
click at [259, 31] on input "96" at bounding box center [274, 34] width 31 height 15
click at [259, 31] on input "97" at bounding box center [274, 34] width 31 height 15
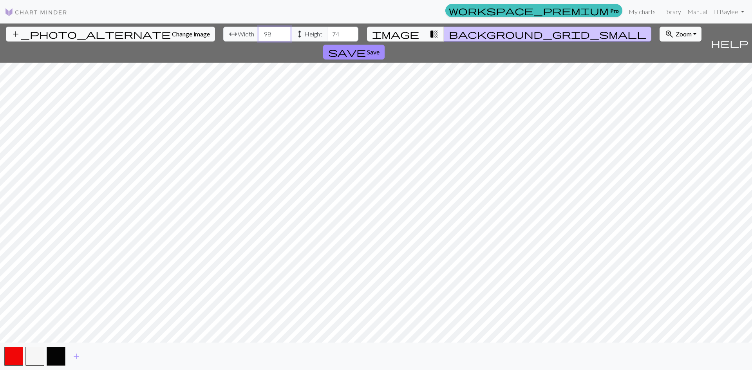
click at [259, 31] on input "98" at bounding box center [274, 34] width 31 height 15
click at [259, 31] on input "99" at bounding box center [274, 34] width 31 height 15
click at [259, 31] on input "100" at bounding box center [274, 34] width 31 height 15
click at [259, 31] on input "101" at bounding box center [274, 34] width 31 height 15
click at [259, 31] on input "102" at bounding box center [274, 34] width 31 height 15
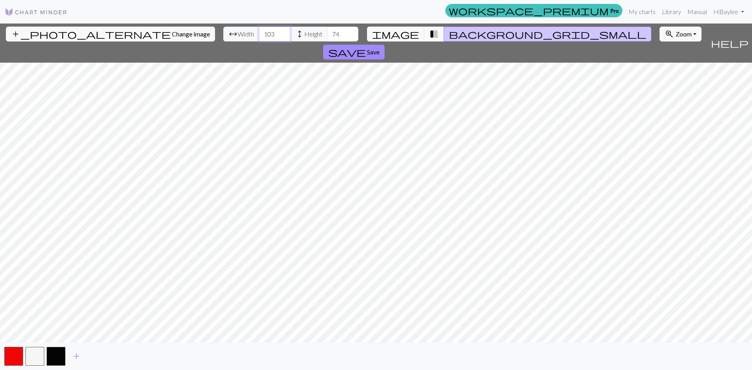
click at [259, 31] on input "103" at bounding box center [274, 34] width 31 height 15
click at [259, 31] on input "104" at bounding box center [274, 34] width 31 height 15
click at [259, 31] on input "105" at bounding box center [274, 34] width 31 height 15
click at [259, 31] on input "106" at bounding box center [274, 34] width 31 height 15
click at [259, 31] on input "107" at bounding box center [274, 34] width 31 height 15
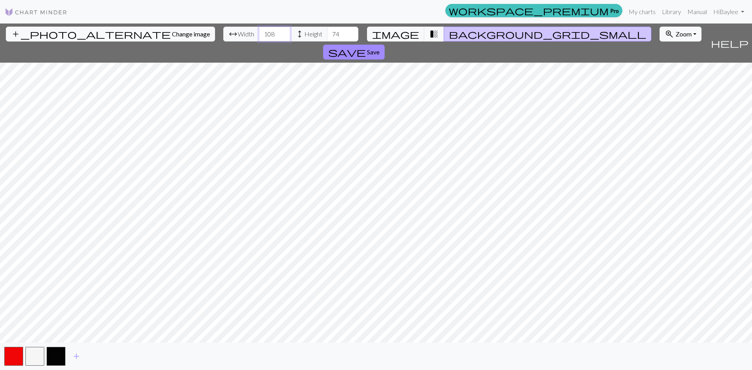
click at [259, 31] on input "108" at bounding box center [274, 34] width 31 height 15
click at [259, 31] on input "109" at bounding box center [274, 34] width 31 height 15
click at [259, 31] on input "110" at bounding box center [274, 34] width 31 height 15
click at [259, 31] on input "111" at bounding box center [274, 34] width 31 height 15
click at [259, 31] on input "112" at bounding box center [274, 34] width 31 height 15
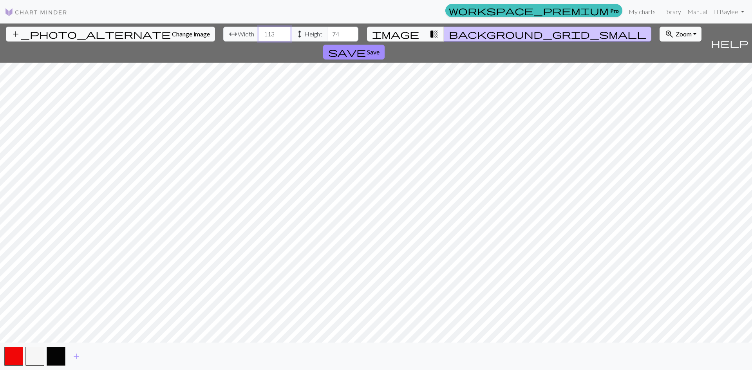
click at [259, 31] on input "113" at bounding box center [274, 34] width 31 height 15
click at [259, 31] on input "114" at bounding box center [274, 34] width 31 height 15
click at [259, 31] on input "115" at bounding box center [274, 34] width 31 height 15
click at [259, 31] on input "116" at bounding box center [274, 34] width 31 height 15
click at [259, 31] on input "117" at bounding box center [274, 34] width 31 height 15
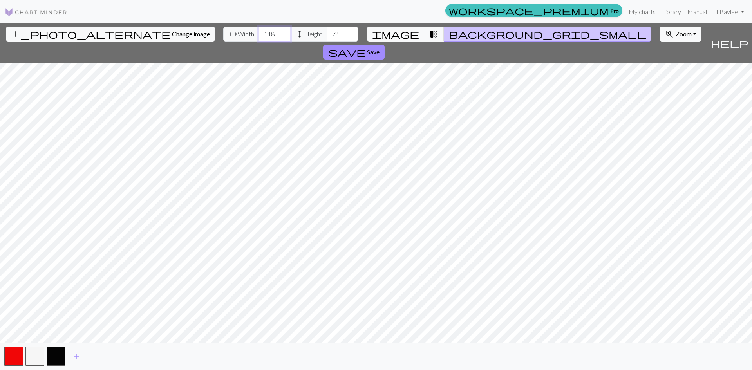
click at [259, 31] on input "118" at bounding box center [274, 34] width 31 height 15
click at [259, 31] on input "119" at bounding box center [274, 34] width 31 height 15
click at [259, 31] on input "120" at bounding box center [274, 34] width 31 height 15
click at [259, 31] on input "121" at bounding box center [274, 34] width 31 height 15
click at [259, 31] on input "122" at bounding box center [274, 34] width 31 height 15
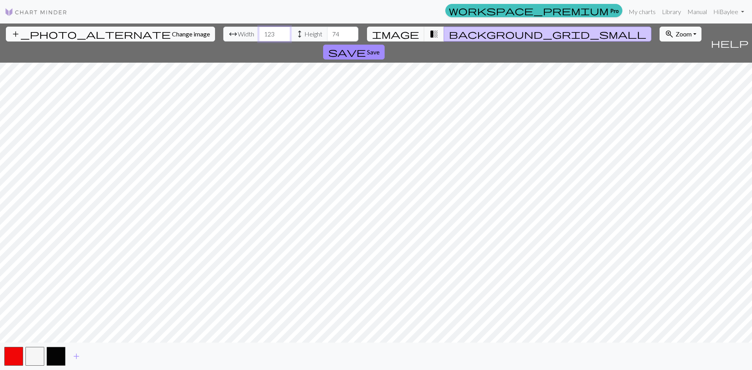
click at [259, 31] on input "123" at bounding box center [274, 34] width 31 height 15
type input "124"
click at [259, 31] on input "124" at bounding box center [274, 34] width 31 height 15
click at [37, 360] on button "button" at bounding box center [34, 356] width 19 height 19
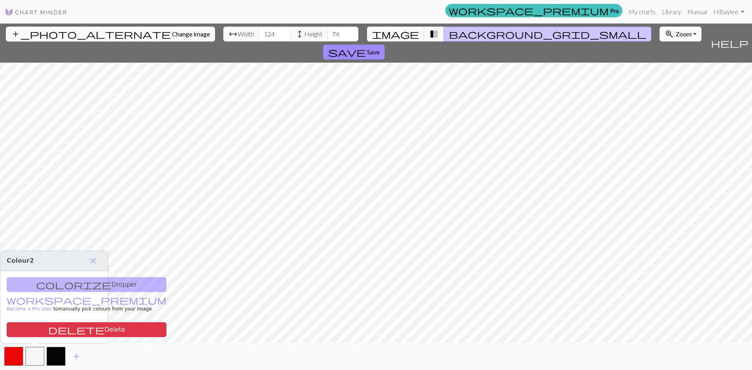
click at [87, 38] on button "add_photo_alternate Change image" at bounding box center [110, 34] width 209 height 15
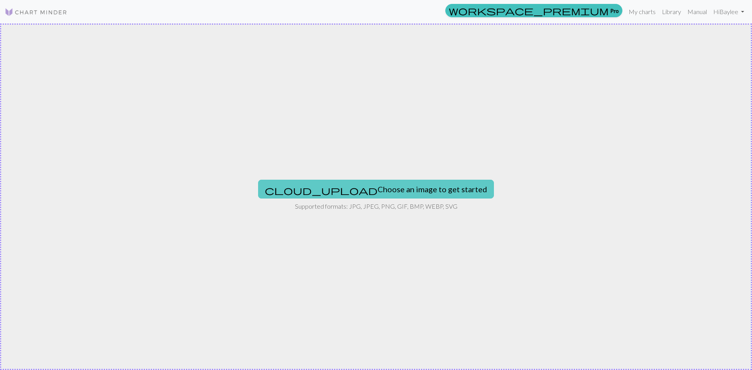
click at [423, 183] on button "cloud_upload Choose an image to get started" at bounding box center [376, 189] width 236 height 19
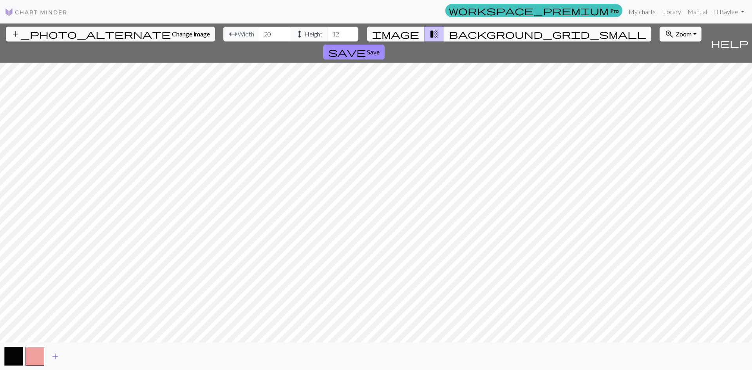
click at [57, 359] on span "add" at bounding box center [55, 356] width 9 height 11
click at [57, 359] on button "button" at bounding box center [56, 356] width 19 height 19
click at [78, 356] on span "add" at bounding box center [76, 356] width 9 height 11
click at [78, 356] on button "button" at bounding box center [77, 356] width 19 height 19
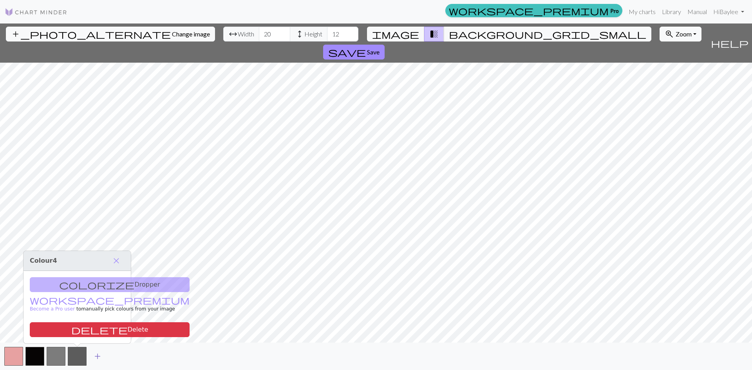
click at [99, 357] on span "add" at bounding box center [97, 356] width 9 height 11
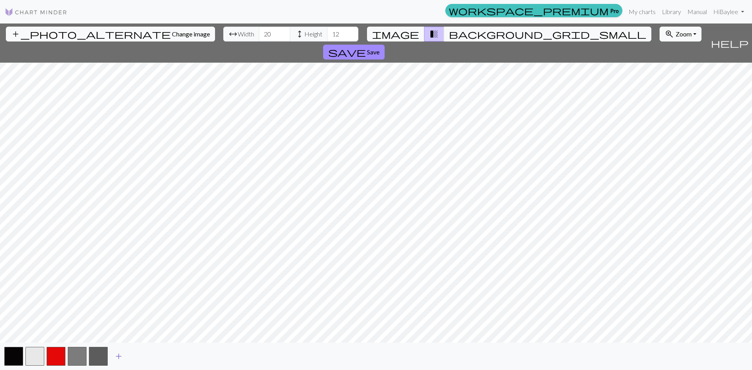
click at [123, 358] on button "add" at bounding box center [119, 356] width 20 height 15
click at [145, 356] on button "add" at bounding box center [140, 356] width 20 height 15
click at [163, 358] on span "add" at bounding box center [160, 356] width 9 height 11
click at [183, 356] on span "add" at bounding box center [181, 356] width 9 height 11
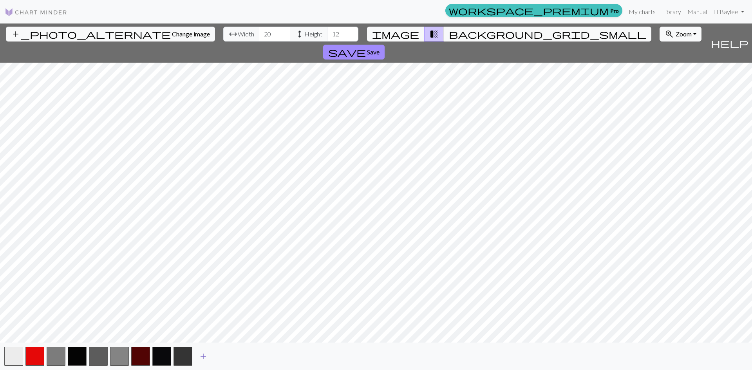
click at [208, 358] on button "add" at bounding box center [203, 356] width 20 height 15
click at [230, 357] on button "add" at bounding box center [225, 356] width 20 height 15
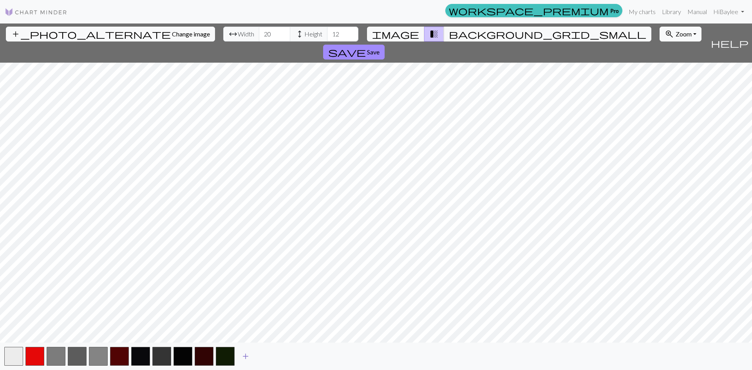
click at [247, 359] on span "add" at bounding box center [245, 356] width 9 height 11
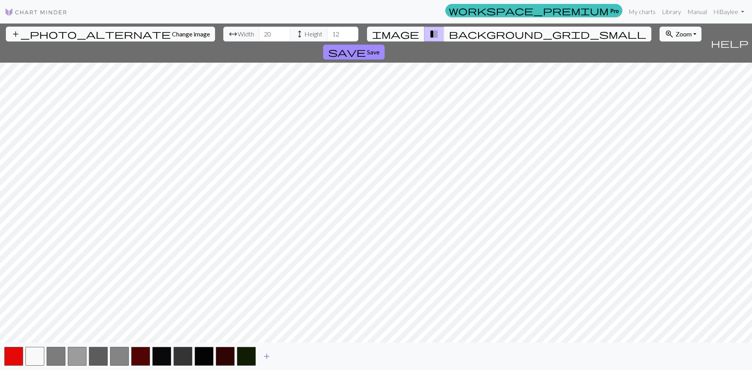
click at [266, 356] on span "add" at bounding box center [266, 356] width 9 height 11
click at [284, 358] on span "add" at bounding box center [287, 356] width 9 height 11
click at [309, 357] on span "add" at bounding box center [308, 356] width 9 height 11
click at [329, 360] on span "add" at bounding box center [329, 356] width 9 height 11
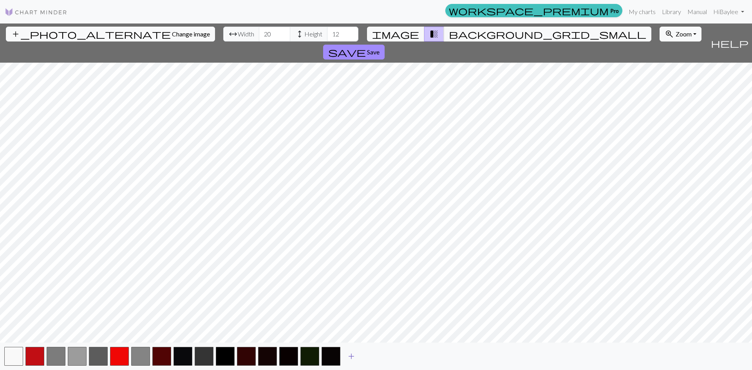
click at [354, 354] on span "add" at bounding box center [351, 356] width 9 height 11
click at [376, 357] on span "add" at bounding box center [372, 356] width 9 height 11
click at [53, 354] on button "button" at bounding box center [56, 356] width 19 height 19
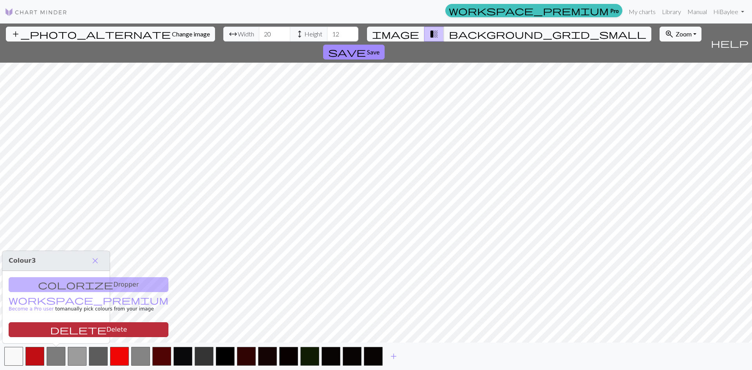
click at [67, 333] on button "delete Delete" at bounding box center [89, 329] width 160 height 15
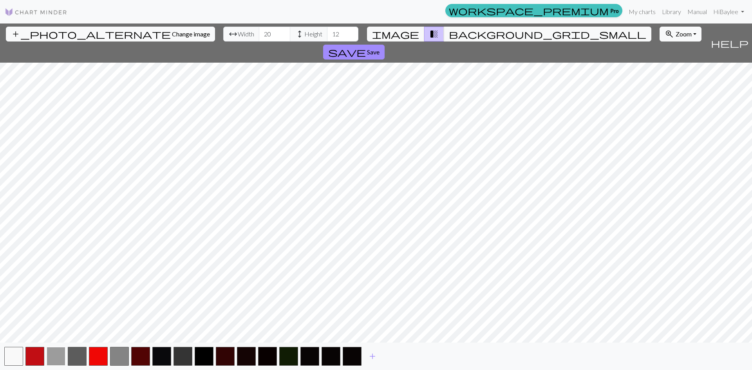
click at [62, 351] on button "button" at bounding box center [56, 356] width 19 height 19
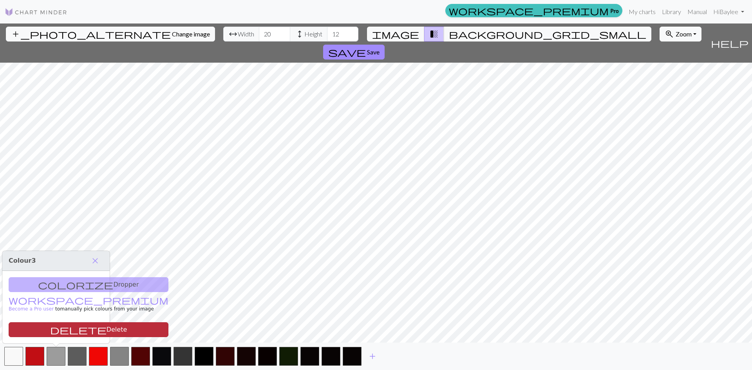
click at [61, 331] on button "delete Delete" at bounding box center [89, 329] width 160 height 15
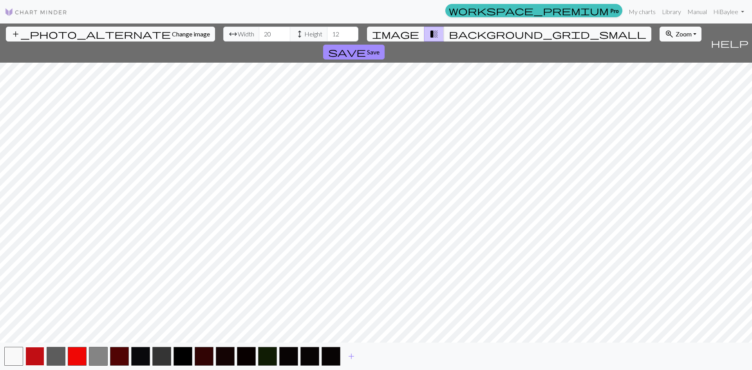
click at [42, 355] on button "button" at bounding box center [34, 356] width 19 height 19
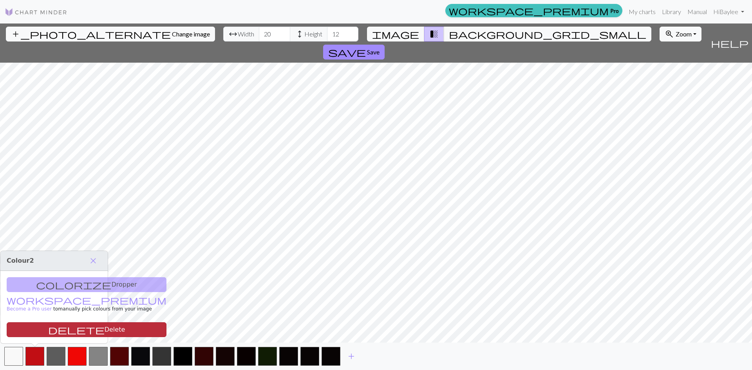
click at [48, 332] on span "delete" at bounding box center [76, 329] width 56 height 11
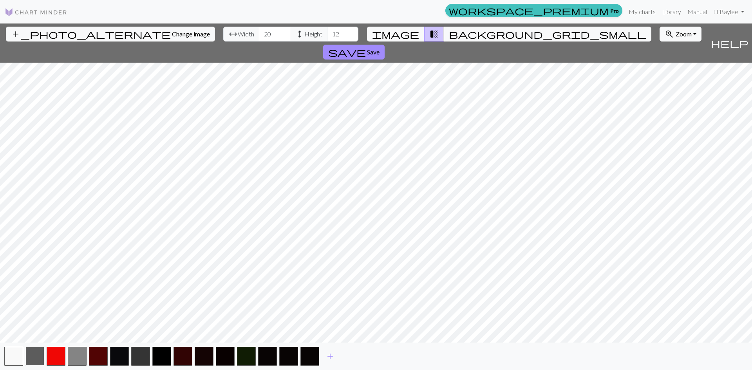
click at [33, 354] on button "button" at bounding box center [34, 356] width 19 height 19
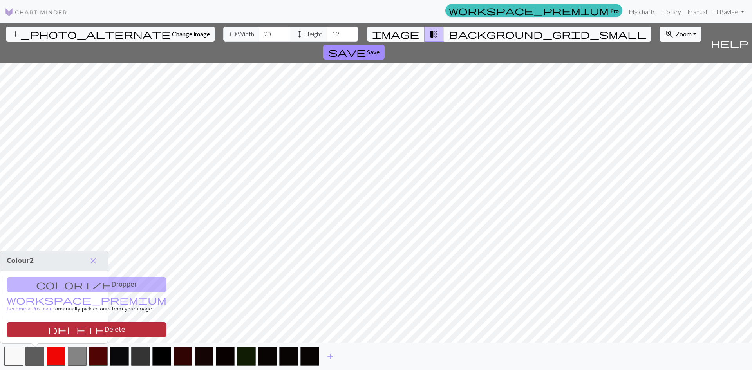
click at [48, 332] on span "delete" at bounding box center [76, 329] width 56 height 11
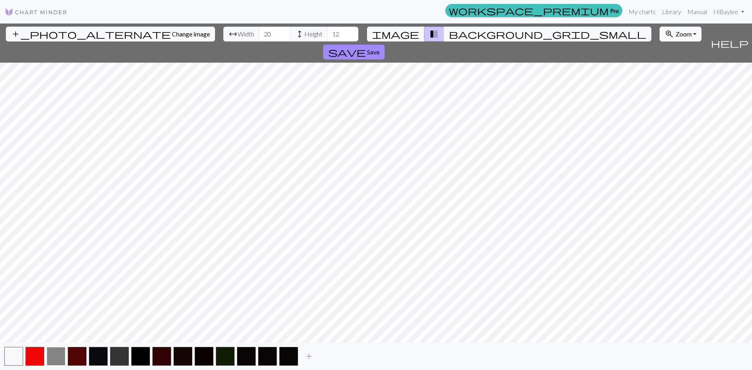
drag, startPoint x: 51, startPoint y: 356, endPoint x: 50, endPoint y: 349, distance: 6.8
click at [51, 356] on button "button" at bounding box center [56, 356] width 19 height 19
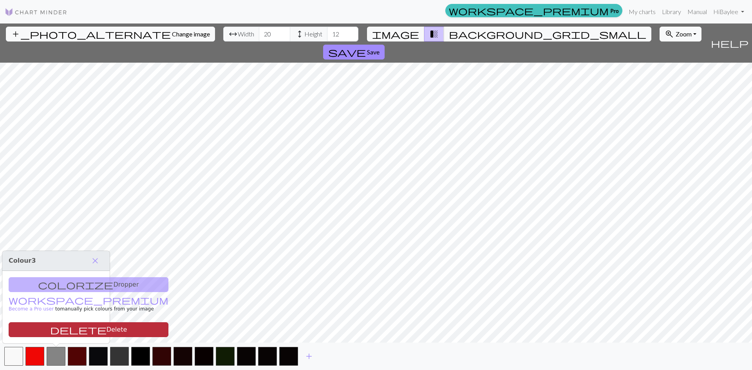
click at [52, 334] on button "delete Delete" at bounding box center [89, 329] width 160 height 15
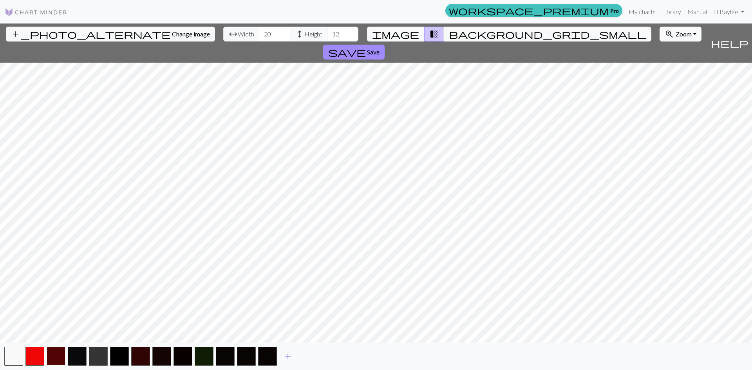
drag, startPoint x: 55, startPoint y: 351, endPoint x: 56, endPoint y: 347, distance: 3.9
click at [56, 351] on button "button" at bounding box center [56, 356] width 19 height 19
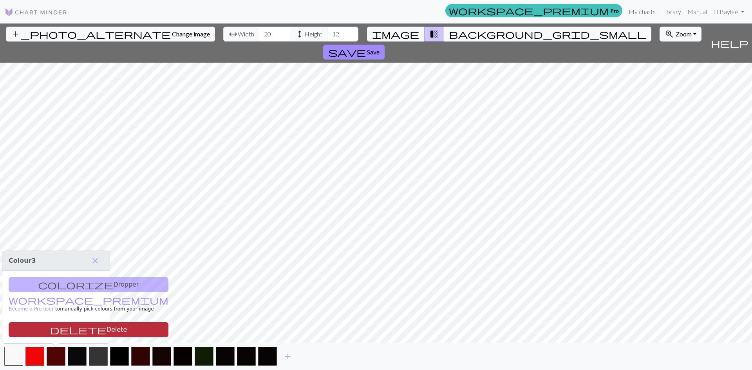
click at [55, 333] on button "delete Delete" at bounding box center [89, 329] width 160 height 15
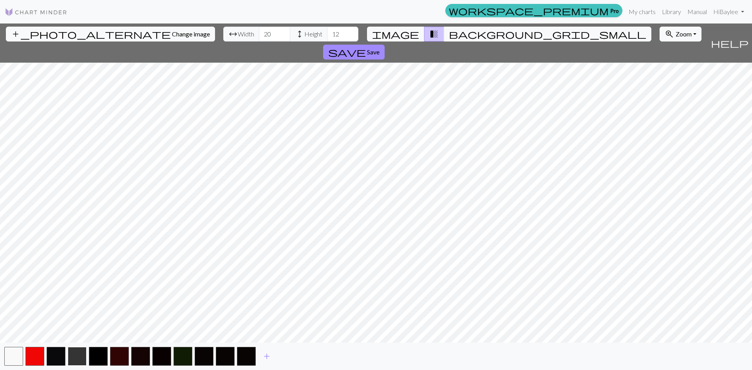
click at [69, 354] on button "button" at bounding box center [77, 356] width 19 height 19
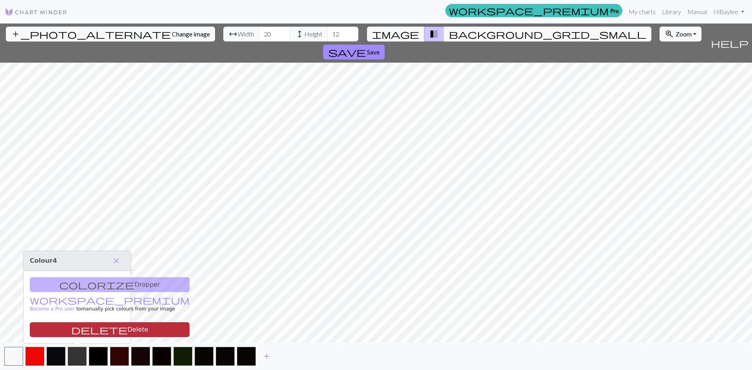
click at [71, 330] on span "delete" at bounding box center [99, 329] width 56 height 11
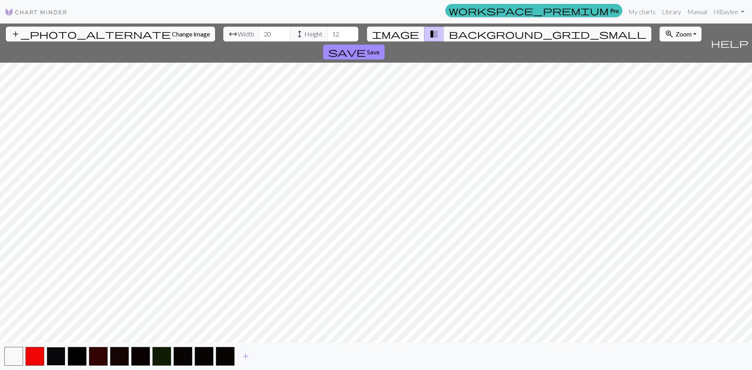
click at [58, 348] on button "button" at bounding box center [56, 356] width 19 height 19
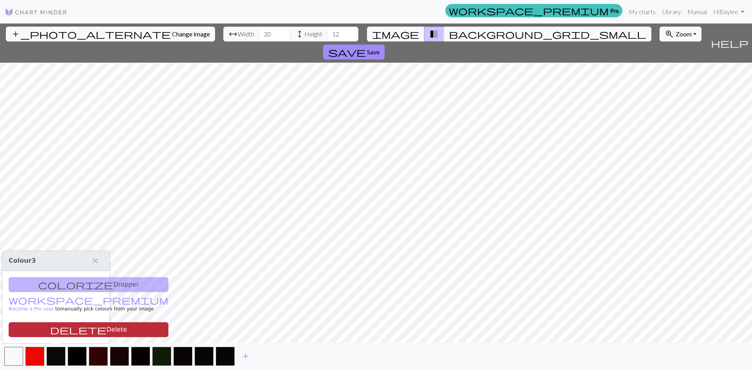
click at [61, 327] on button "delete Delete" at bounding box center [89, 329] width 160 height 15
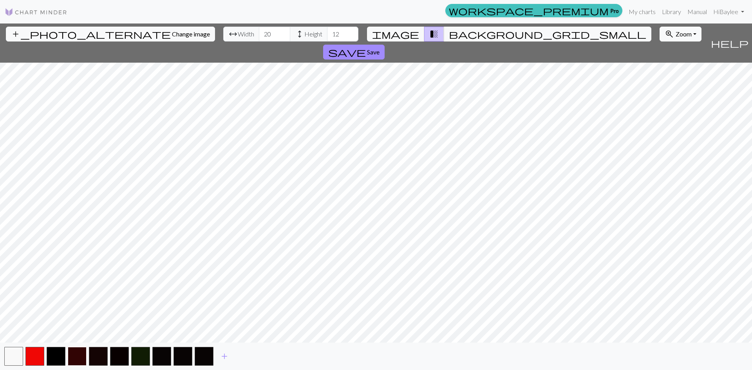
click at [71, 352] on button "button" at bounding box center [77, 356] width 19 height 19
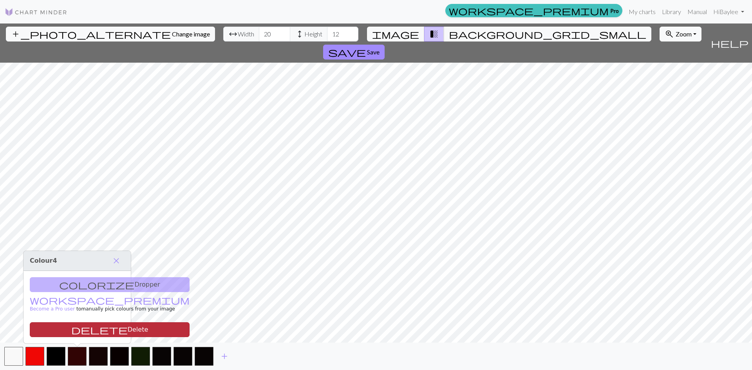
click at [72, 334] on span "delete" at bounding box center [99, 329] width 56 height 11
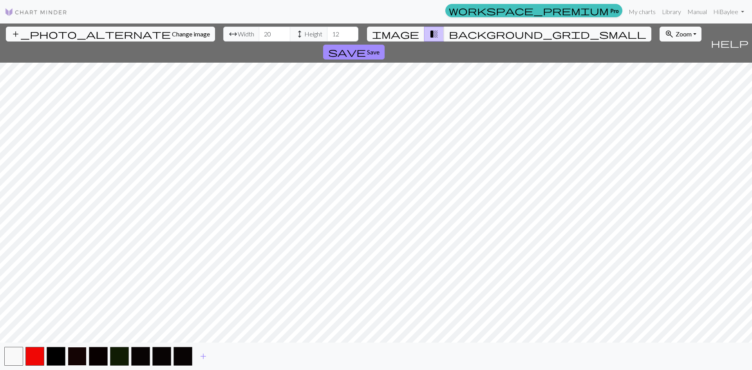
click at [74, 354] on button "button" at bounding box center [77, 356] width 19 height 19
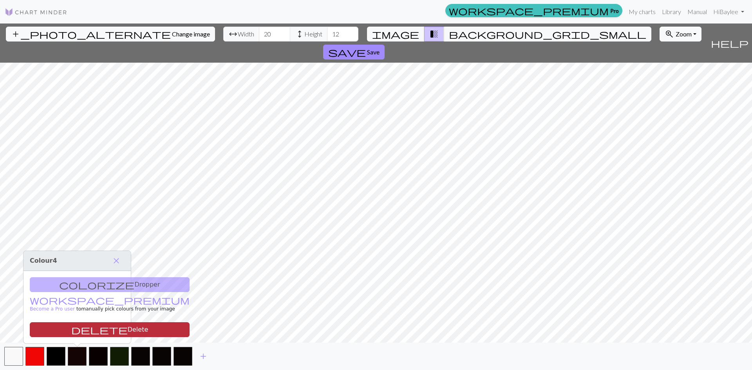
click at [68, 335] on button "delete Delete" at bounding box center [110, 329] width 160 height 15
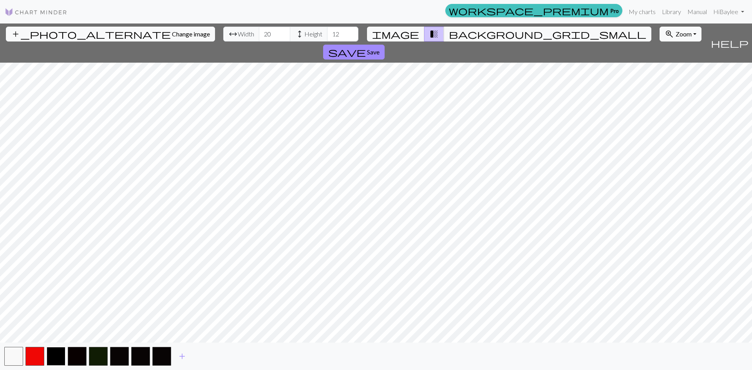
click at [58, 354] on button "button" at bounding box center [56, 356] width 19 height 19
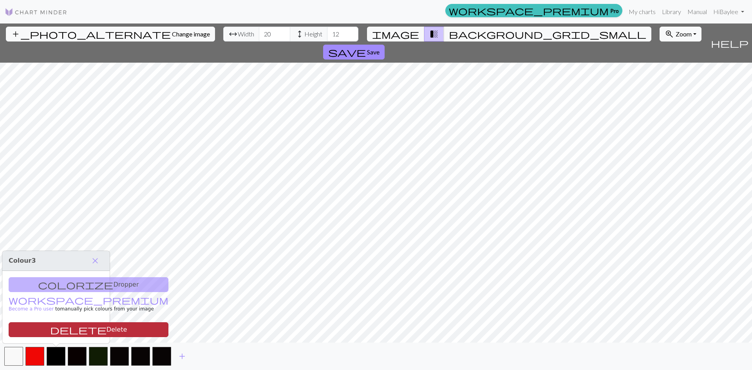
click at [68, 332] on button "delete Delete" at bounding box center [89, 329] width 160 height 15
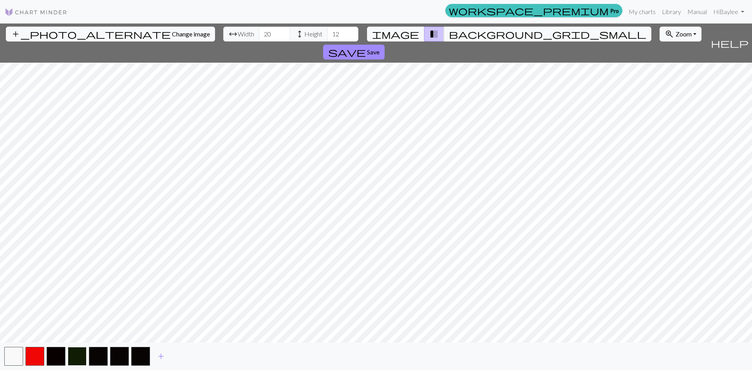
click at [75, 355] on button "button" at bounding box center [77, 356] width 19 height 19
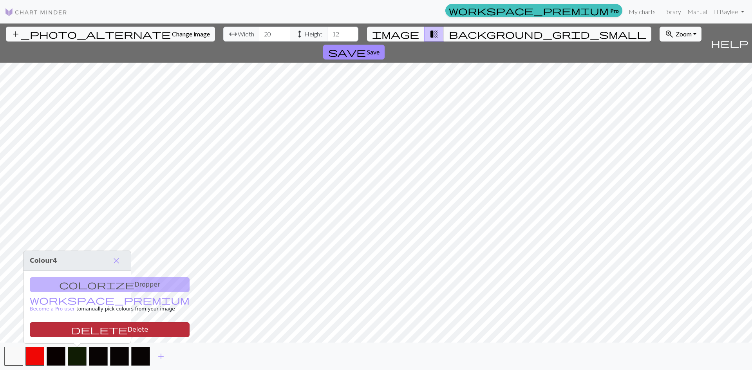
click at [77, 335] on button "delete Delete" at bounding box center [110, 329] width 160 height 15
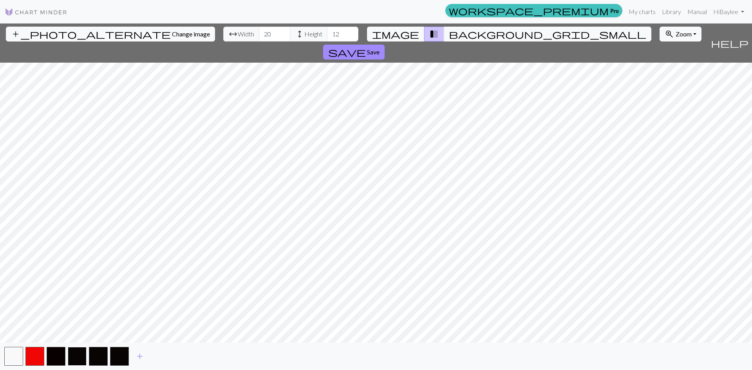
click at [80, 357] on button "button" at bounding box center [77, 356] width 19 height 19
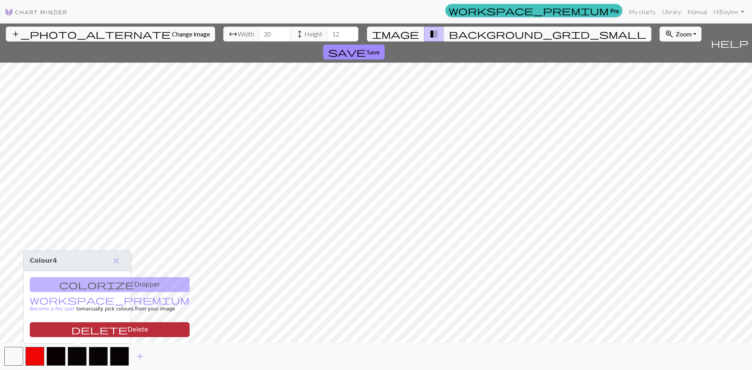
click at [76, 335] on button "delete Delete" at bounding box center [110, 329] width 160 height 15
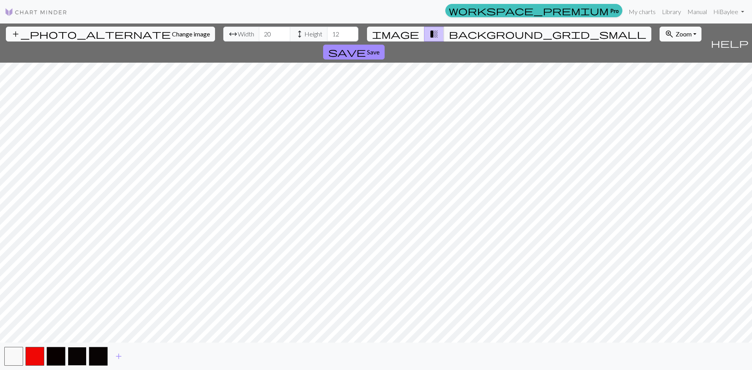
click at [80, 356] on button "button" at bounding box center [77, 356] width 19 height 19
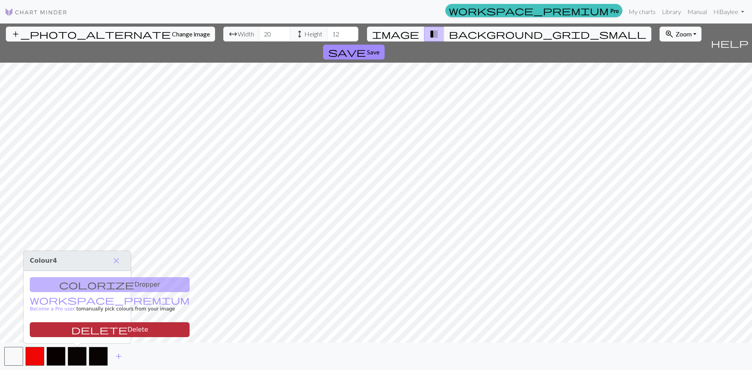
click at [71, 333] on span "delete" at bounding box center [99, 329] width 56 height 11
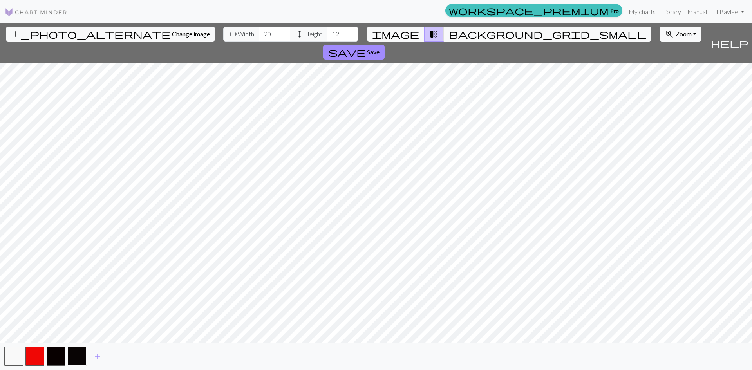
click at [72, 355] on button "button" at bounding box center [77, 356] width 19 height 19
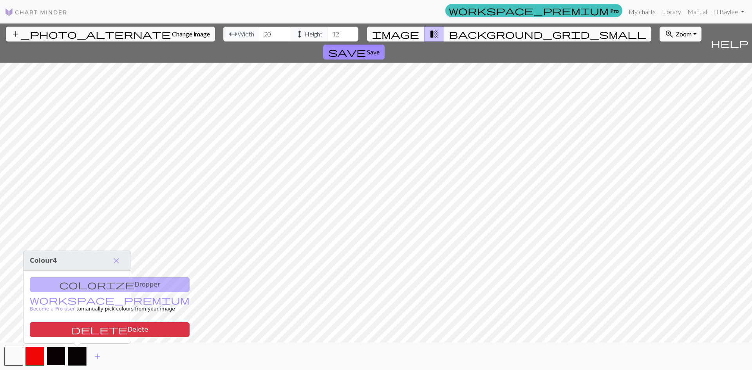
click at [58, 352] on button "button" at bounding box center [56, 356] width 19 height 19
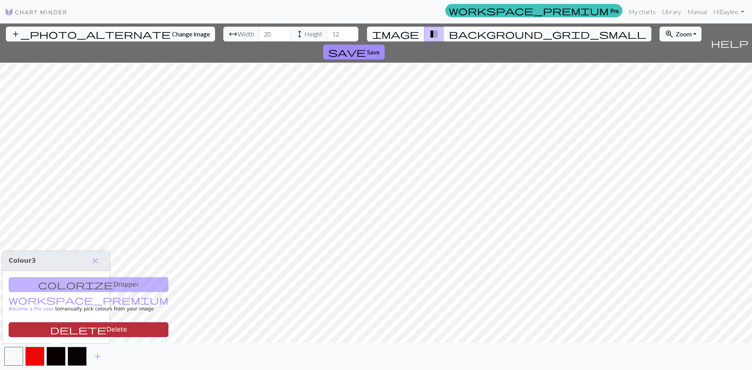
click at [63, 331] on button "delete Delete" at bounding box center [89, 329] width 160 height 15
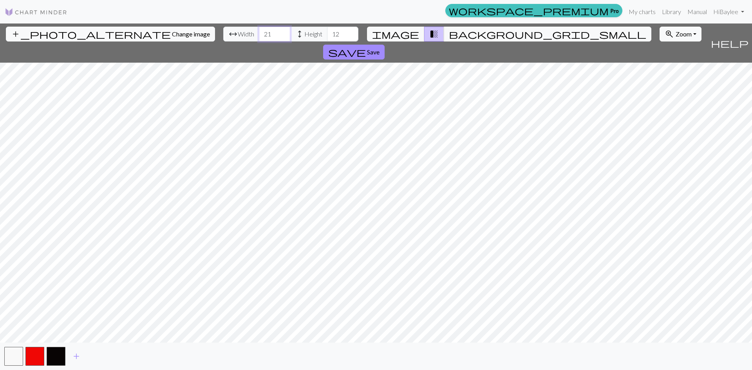
click at [259, 31] on input "21" at bounding box center [274, 34] width 31 height 15
click at [259, 31] on input "22" at bounding box center [274, 34] width 31 height 15
click at [259, 31] on input "23" at bounding box center [274, 34] width 31 height 15
click at [259, 31] on input "24" at bounding box center [274, 34] width 31 height 15
click at [259, 31] on input "25" at bounding box center [274, 34] width 31 height 15
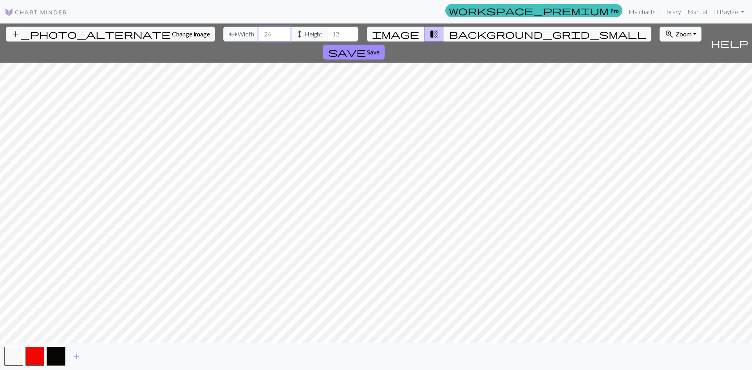
click at [259, 31] on input "26" at bounding box center [274, 34] width 31 height 15
click at [259, 31] on input "27" at bounding box center [274, 34] width 31 height 15
click at [259, 31] on input "28" at bounding box center [274, 34] width 31 height 15
click at [259, 31] on input "29" at bounding box center [274, 34] width 31 height 15
click at [259, 31] on input "30" at bounding box center [274, 34] width 31 height 15
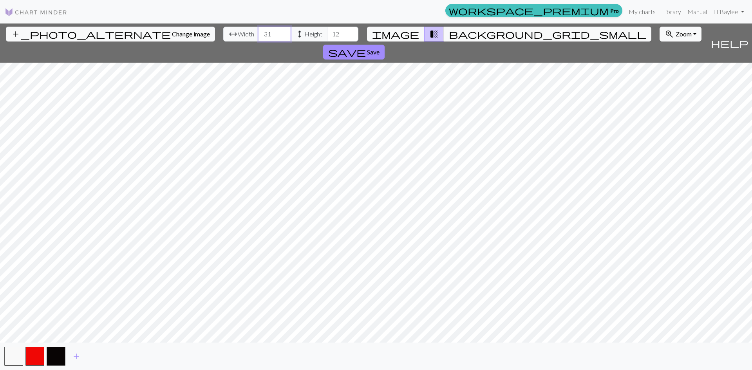
click at [259, 31] on input "31" at bounding box center [274, 34] width 31 height 15
click at [259, 31] on input "32" at bounding box center [274, 34] width 31 height 15
click at [259, 31] on input "33" at bounding box center [274, 34] width 31 height 15
click at [259, 31] on input "34" at bounding box center [274, 34] width 31 height 15
click at [259, 31] on input "35" at bounding box center [274, 34] width 31 height 15
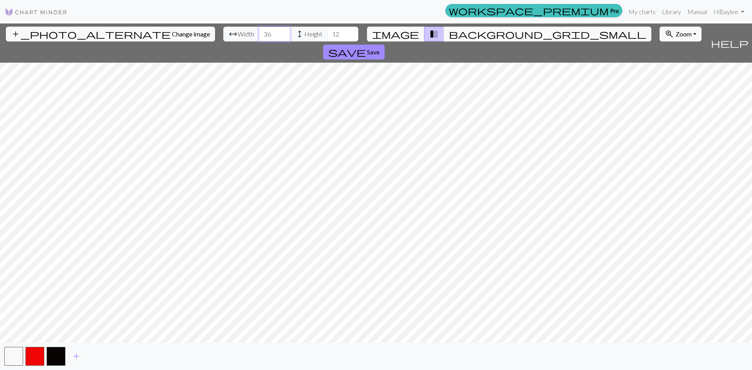
click at [259, 31] on input "36" at bounding box center [274, 34] width 31 height 15
click at [259, 31] on input "37" at bounding box center [274, 34] width 31 height 15
click at [259, 31] on input "38" at bounding box center [274, 34] width 31 height 15
click at [259, 31] on input "39" at bounding box center [274, 34] width 31 height 15
click at [259, 31] on input "40" at bounding box center [274, 34] width 31 height 15
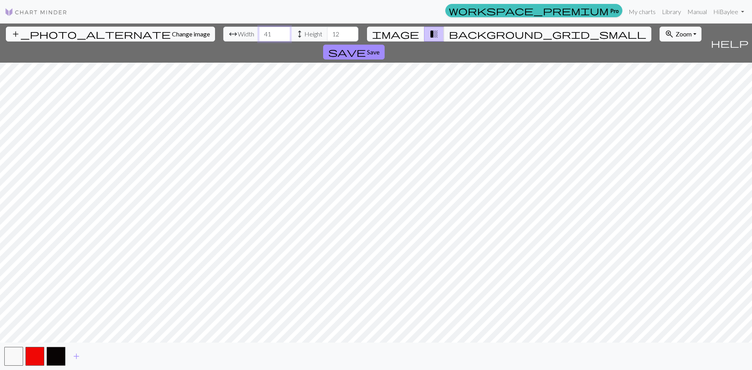
click at [259, 31] on input "41" at bounding box center [274, 34] width 31 height 15
click at [259, 31] on input "42" at bounding box center [274, 34] width 31 height 15
click at [259, 31] on input "43" at bounding box center [274, 34] width 31 height 15
click at [259, 31] on input "44" at bounding box center [274, 34] width 31 height 15
click at [259, 31] on input "45" at bounding box center [274, 34] width 31 height 15
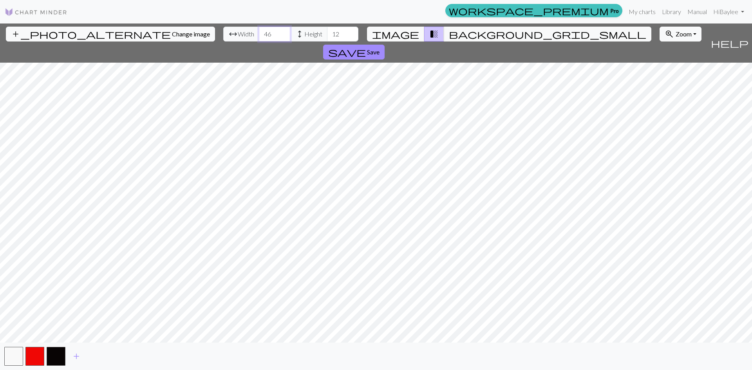
click at [259, 31] on input "46" at bounding box center [274, 34] width 31 height 15
click at [259, 31] on input "47" at bounding box center [274, 34] width 31 height 15
click at [259, 31] on input "48" at bounding box center [274, 34] width 31 height 15
click at [259, 31] on input "49" at bounding box center [274, 34] width 31 height 15
click at [259, 31] on input "50" at bounding box center [274, 34] width 31 height 15
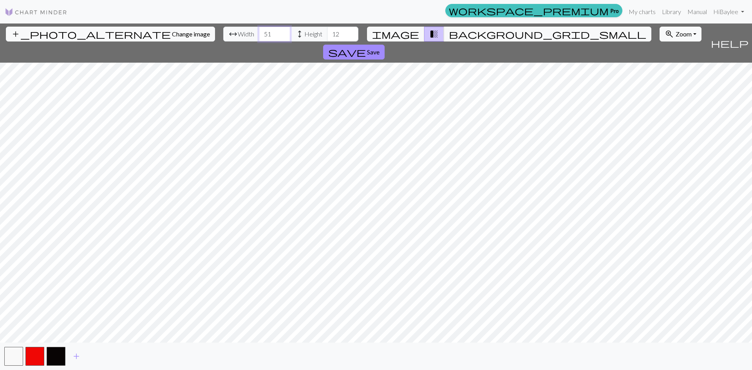
click at [259, 31] on input "51" at bounding box center [274, 34] width 31 height 15
click at [259, 31] on input "52" at bounding box center [274, 34] width 31 height 15
click at [259, 31] on input "53" at bounding box center [274, 34] width 31 height 15
click at [259, 31] on input "54" at bounding box center [274, 34] width 31 height 15
click at [259, 31] on input "55" at bounding box center [274, 34] width 31 height 15
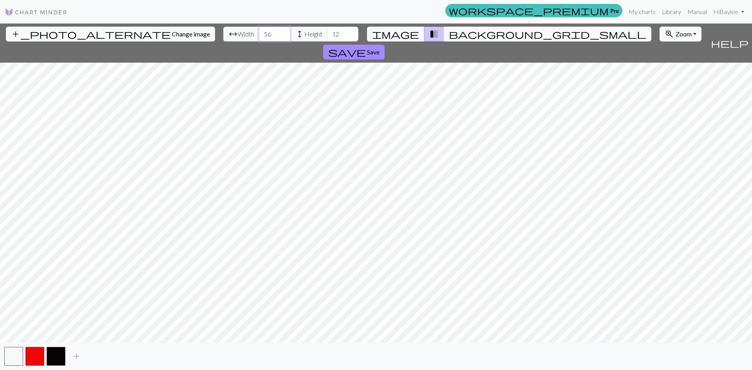
click at [259, 31] on input "56" at bounding box center [274, 34] width 31 height 15
click at [259, 31] on input "57" at bounding box center [274, 34] width 31 height 15
click at [259, 31] on input "58" at bounding box center [274, 34] width 31 height 15
click at [259, 31] on input "59" at bounding box center [274, 34] width 31 height 15
click at [259, 31] on input "60" at bounding box center [274, 34] width 31 height 15
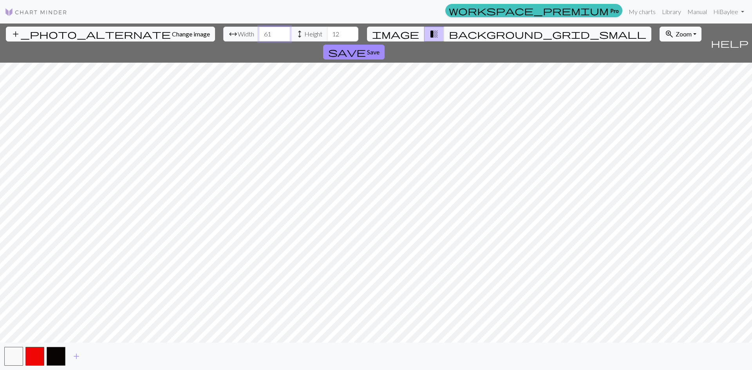
click at [259, 31] on input "61" at bounding box center [274, 34] width 31 height 15
click at [259, 31] on input "62" at bounding box center [274, 34] width 31 height 15
click at [259, 31] on input "63" at bounding box center [274, 34] width 31 height 15
click at [259, 31] on input "64" at bounding box center [274, 34] width 31 height 15
click at [259, 31] on input "65" at bounding box center [274, 34] width 31 height 15
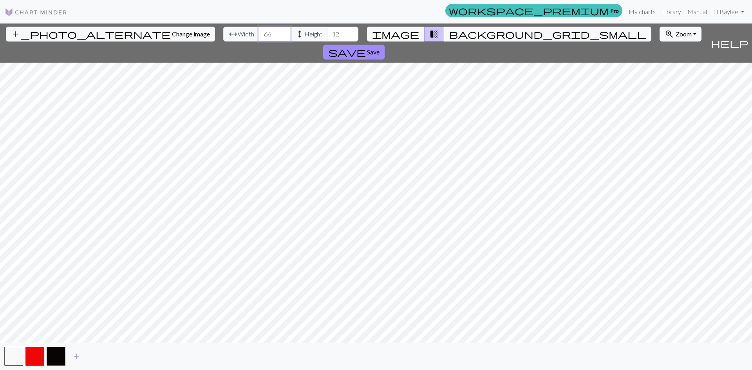
click at [259, 31] on input "66" at bounding box center [274, 34] width 31 height 15
click at [259, 31] on input "67" at bounding box center [274, 34] width 31 height 15
click at [259, 31] on input "68" at bounding box center [274, 34] width 31 height 15
click at [259, 31] on input "69" at bounding box center [274, 34] width 31 height 15
click at [259, 31] on input "70" at bounding box center [274, 34] width 31 height 15
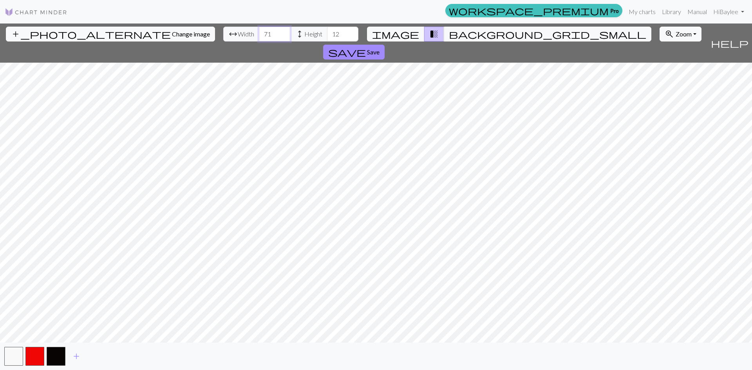
click at [259, 31] on input "71" at bounding box center [274, 34] width 31 height 15
click at [259, 31] on input "72" at bounding box center [274, 34] width 31 height 15
click at [259, 31] on input "73" at bounding box center [274, 34] width 31 height 15
click at [259, 31] on input "74" at bounding box center [274, 34] width 31 height 15
click at [259, 31] on input "75" at bounding box center [274, 34] width 31 height 15
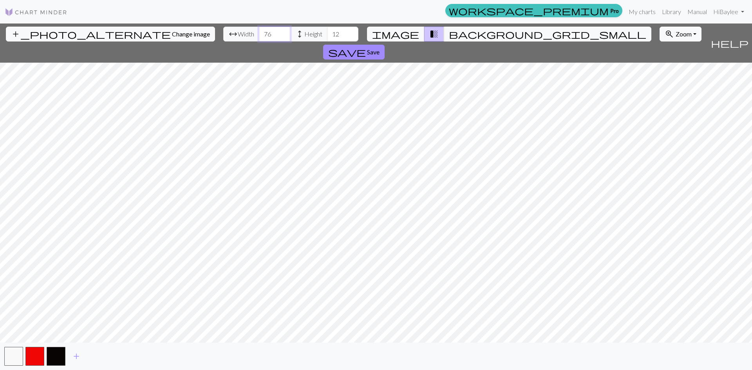
click at [259, 31] on input "76" at bounding box center [274, 34] width 31 height 15
click at [259, 31] on input "77" at bounding box center [274, 34] width 31 height 15
click at [259, 31] on input "78" at bounding box center [274, 34] width 31 height 15
click at [259, 31] on input "79" at bounding box center [274, 34] width 31 height 15
click at [259, 31] on input "80" at bounding box center [274, 34] width 31 height 15
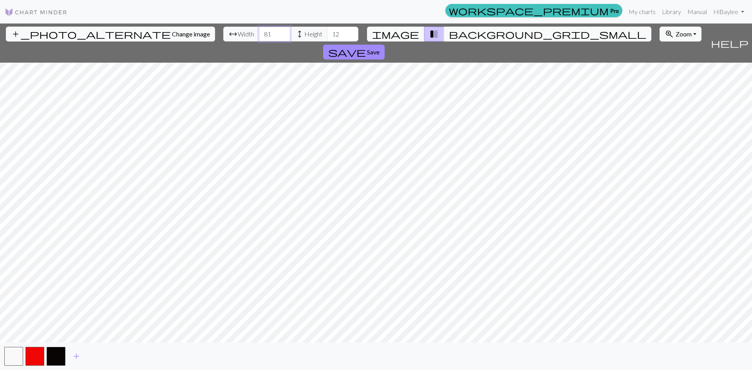
click at [259, 31] on input "81" at bounding box center [274, 34] width 31 height 15
click at [259, 31] on input "82" at bounding box center [274, 34] width 31 height 15
click at [259, 31] on input "83" at bounding box center [274, 34] width 31 height 15
click at [259, 31] on input "84" at bounding box center [274, 34] width 31 height 15
click at [259, 31] on input "85" at bounding box center [274, 34] width 31 height 15
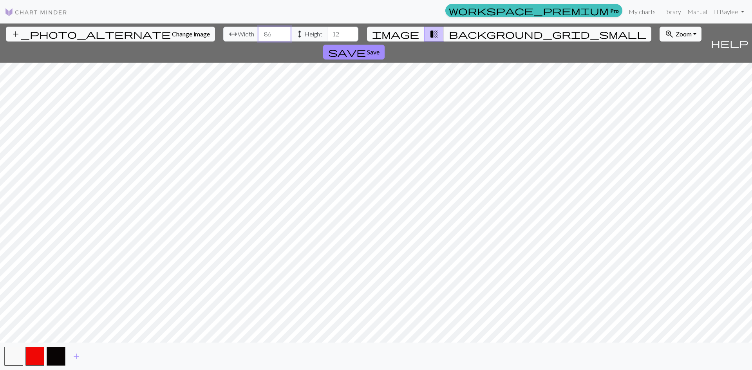
click at [259, 31] on input "86" at bounding box center [274, 34] width 31 height 15
click at [259, 31] on input "87" at bounding box center [274, 34] width 31 height 15
click at [259, 31] on input "88" at bounding box center [274, 34] width 31 height 15
click at [259, 31] on input "89" at bounding box center [274, 34] width 31 height 15
click at [259, 31] on input "90" at bounding box center [274, 34] width 31 height 15
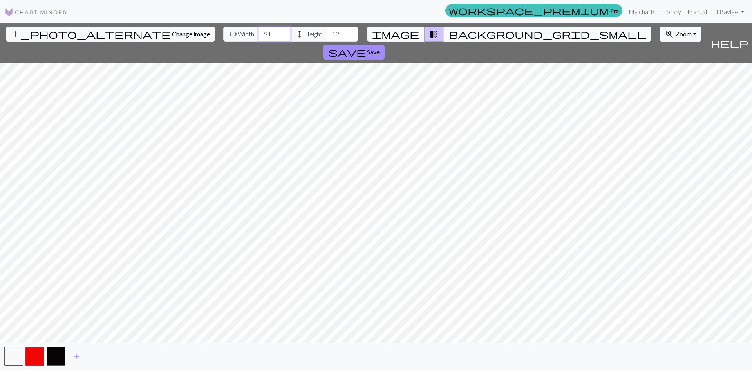
click at [259, 31] on input "91" at bounding box center [274, 34] width 31 height 15
click at [259, 31] on input "92" at bounding box center [274, 34] width 31 height 15
click at [259, 31] on input "93" at bounding box center [274, 34] width 31 height 15
click at [259, 31] on input "94" at bounding box center [274, 34] width 31 height 15
click at [259, 31] on input "95" at bounding box center [274, 34] width 31 height 15
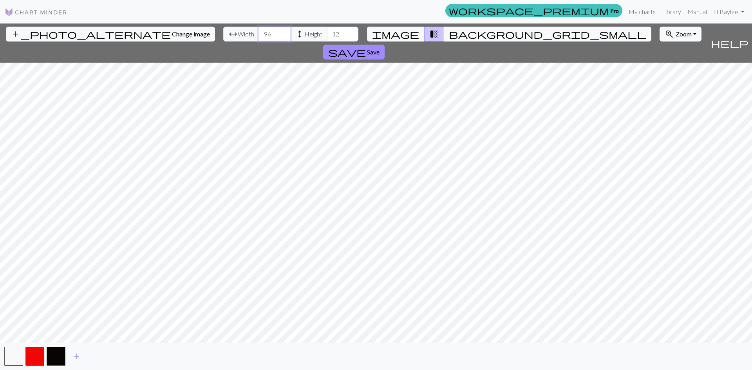
type input "96"
click at [259, 31] on input "96" at bounding box center [274, 34] width 31 height 15
click at [327, 33] on input "13" at bounding box center [342, 34] width 31 height 15
click at [327, 33] on input "14" at bounding box center [342, 34] width 31 height 15
click at [327, 33] on input "15" at bounding box center [342, 34] width 31 height 15
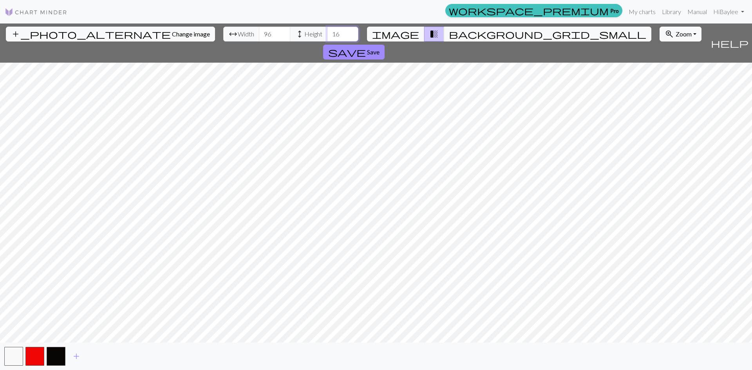
click at [327, 33] on input "16" at bounding box center [342, 34] width 31 height 15
click at [327, 33] on input "17" at bounding box center [342, 34] width 31 height 15
click at [327, 33] on input "18" at bounding box center [342, 34] width 31 height 15
click at [327, 33] on input "19" at bounding box center [342, 34] width 31 height 15
click at [327, 33] on input "20" at bounding box center [342, 34] width 31 height 15
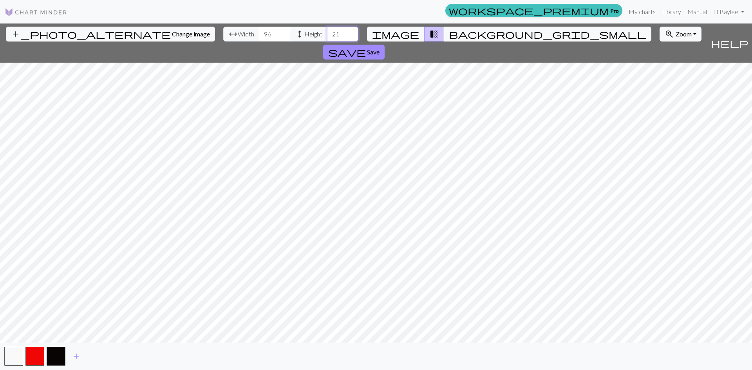
click at [327, 33] on input "21" at bounding box center [342, 34] width 31 height 15
click at [327, 33] on input "22" at bounding box center [342, 34] width 31 height 15
click at [327, 33] on input "23" at bounding box center [342, 34] width 31 height 15
click at [327, 33] on input "24" at bounding box center [342, 34] width 31 height 15
click at [327, 33] on input "25" at bounding box center [342, 34] width 31 height 15
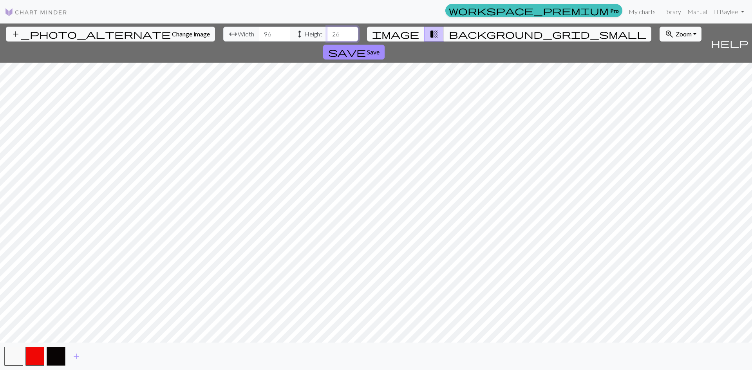
click at [327, 33] on input "26" at bounding box center [342, 34] width 31 height 15
click at [327, 33] on input "27" at bounding box center [342, 34] width 31 height 15
click at [327, 33] on input "28" at bounding box center [342, 34] width 31 height 15
click at [327, 33] on input "29" at bounding box center [342, 34] width 31 height 15
click at [327, 33] on input "30" at bounding box center [342, 34] width 31 height 15
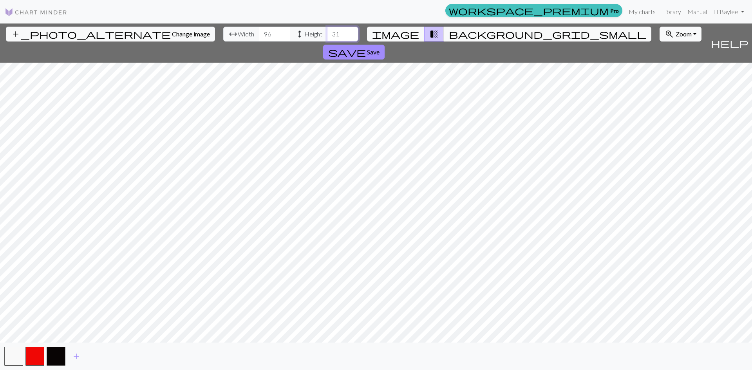
click at [327, 33] on input "31" at bounding box center [342, 34] width 31 height 15
click at [327, 33] on input "32" at bounding box center [342, 34] width 31 height 15
click at [327, 33] on input "33" at bounding box center [342, 34] width 31 height 15
click at [327, 33] on input "34" at bounding box center [342, 34] width 31 height 15
click at [327, 33] on input "35" at bounding box center [342, 34] width 31 height 15
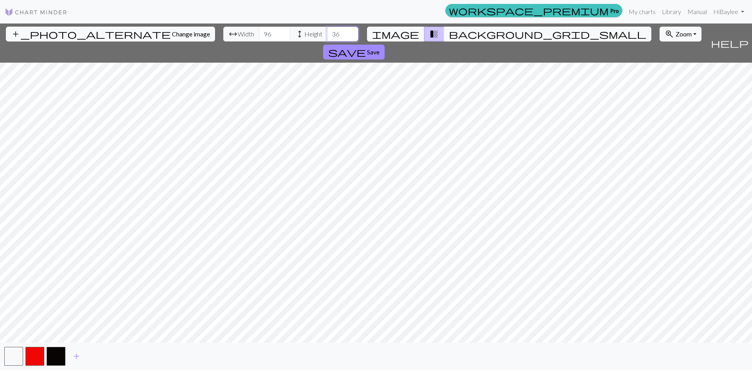
click at [327, 33] on input "36" at bounding box center [342, 34] width 31 height 15
click at [327, 33] on input "37" at bounding box center [342, 34] width 31 height 15
click at [327, 33] on input "38" at bounding box center [342, 34] width 31 height 15
click at [327, 33] on input "39" at bounding box center [342, 34] width 31 height 15
click at [327, 33] on input "40" at bounding box center [342, 34] width 31 height 15
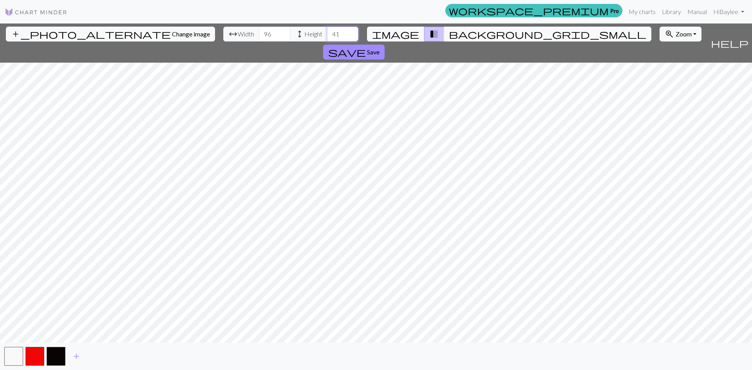
click at [327, 33] on input "41" at bounding box center [342, 34] width 31 height 15
click at [327, 33] on input "42" at bounding box center [342, 34] width 31 height 15
click at [327, 33] on input "43" at bounding box center [342, 34] width 31 height 15
click at [327, 33] on input "44" at bounding box center [342, 34] width 31 height 15
click at [327, 33] on input "45" at bounding box center [342, 34] width 31 height 15
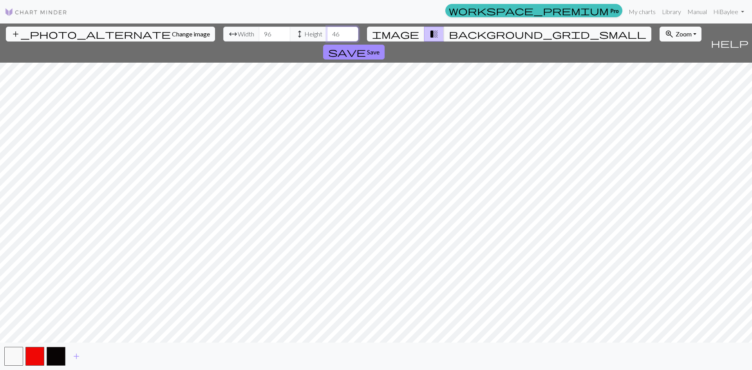
click at [327, 33] on input "46" at bounding box center [342, 34] width 31 height 15
click at [327, 33] on input "47" at bounding box center [342, 34] width 31 height 15
click at [327, 33] on input "48" at bounding box center [342, 34] width 31 height 15
click at [327, 33] on input "49" at bounding box center [342, 34] width 31 height 15
click at [327, 33] on input "50" at bounding box center [342, 34] width 31 height 15
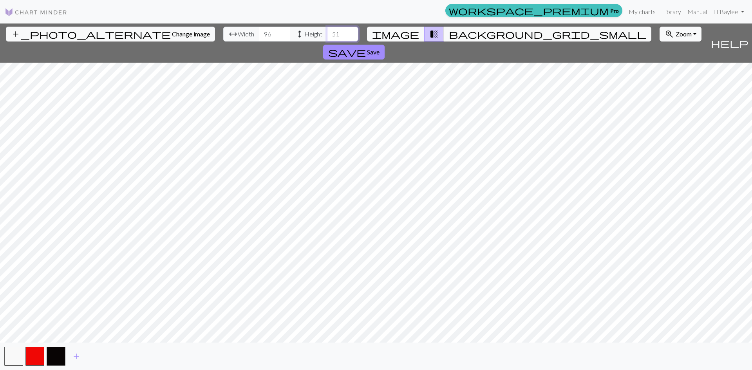
click at [327, 33] on input "51" at bounding box center [342, 34] width 31 height 15
click at [327, 33] on input "52" at bounding box center [342, 34] width 31 height 15
type input "53"
click at [327, 33] on input "53" at bounding box center [342, 34] width 31 height 15
click at [676, 32] on span "Zoom" at bounding box center [684, 33] width 16 height 7
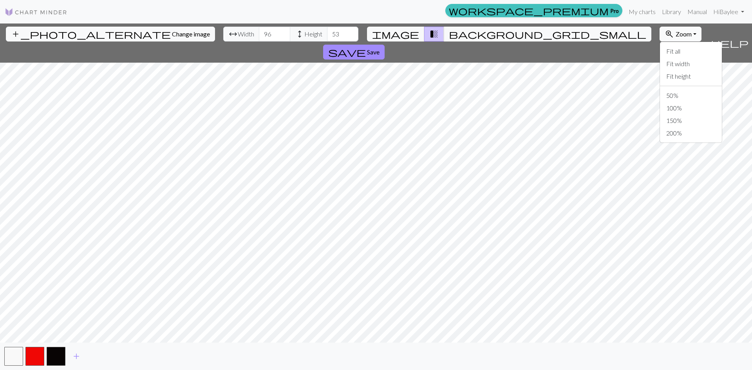
click at [676, 32] on span "Zoom" at bounding box center [684, 33] width 16 height 7
click at [660, 112] on button "100%" at bounding box center [691, 108] width 62 height 13
